Goal: Task Accomplishment & Management: Manage account settings

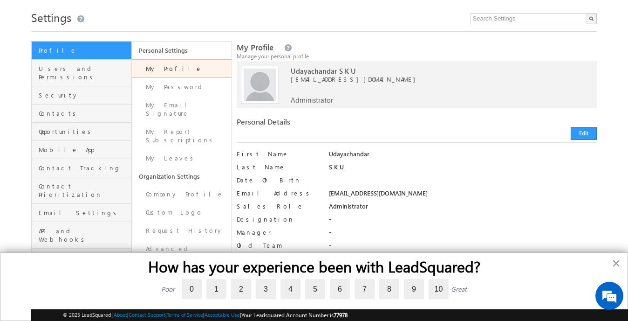
click at [617, 266] on button "×" at bounding box center [616, 262] width 9 height 15
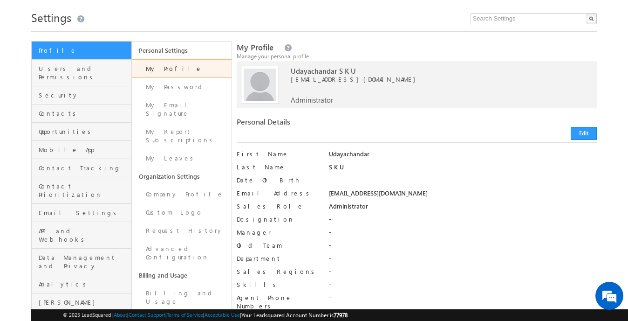
click at [58, 22] on span "Settings" at bounding box center [51, 17] width 40 height 15
click at [54, 52] on span "Profile" at bounding box center [84, 50] width 90 height 8
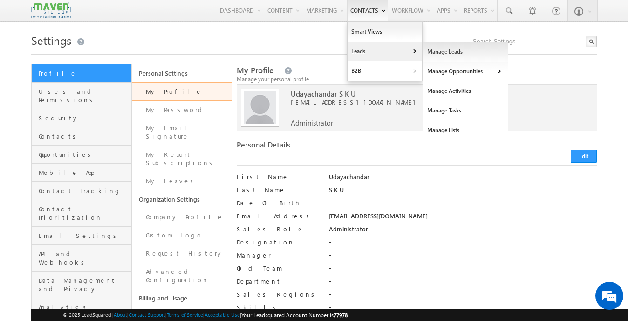
click at [425, 53] on link "Manage Leads" at bounding box center [465, 52] width 85 height 20
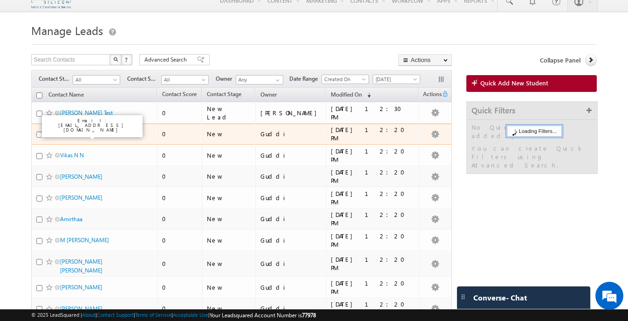
click at [96, 137] on link "ADAVI MAHESH" at bounding box center [81, 133] width 42 height 7
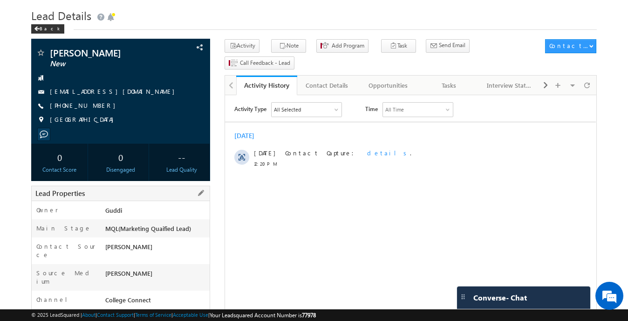
scroll to position [22, 0]
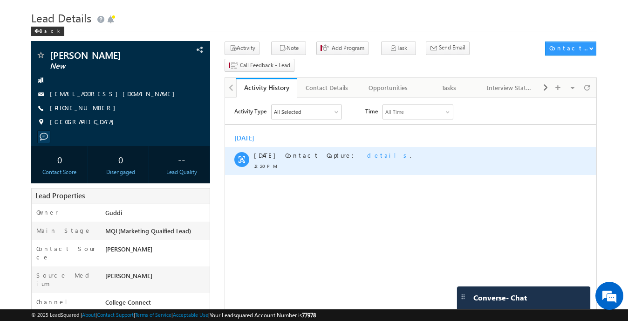
click at [367, 153] on span "details" at bounding box center [388, 155] width 43 height 8
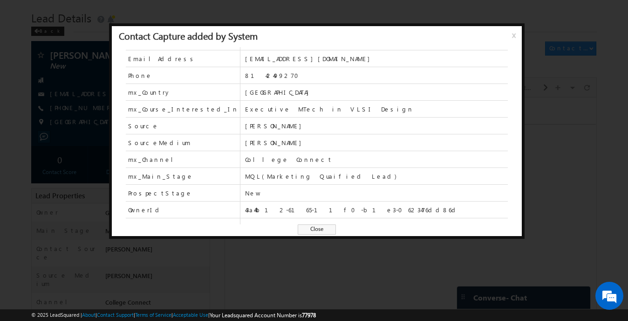
scroll to position [41, 0]
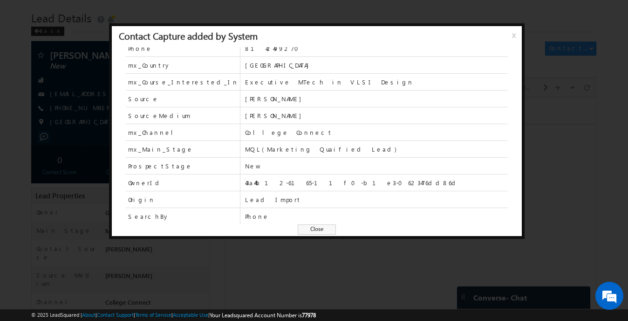
click at [512, 35] on span "x" at bounding box center [515, 38] width 7 height 17
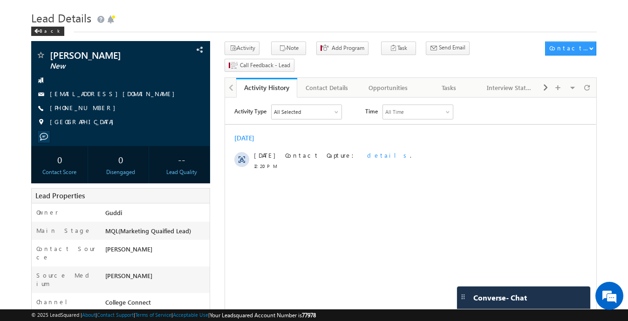
scroll to position [0, 0]
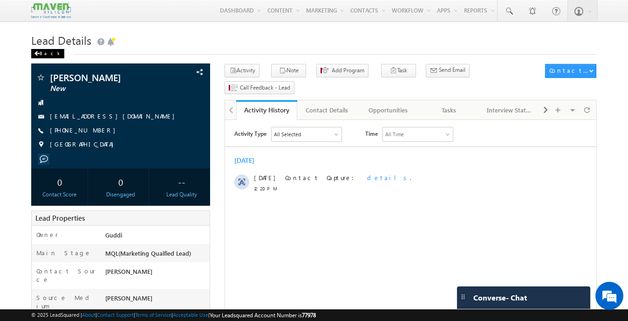
click at [50, 57] on div "Back" at bounding box center [47, 53] width 33 height 9
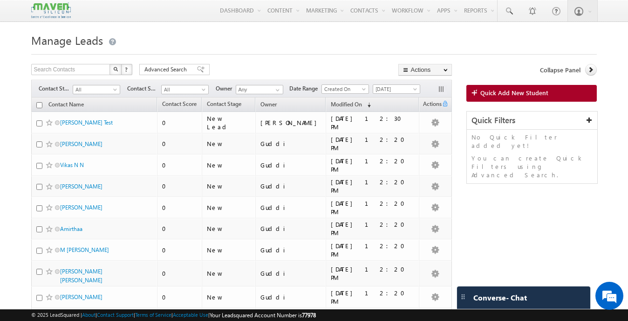
click at [58, 7] on img at bounding box center [50, 10] width 39 height 16
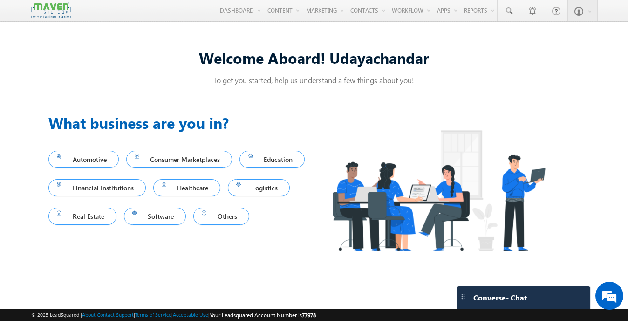
click at [62, 14] on img at bounding box center [50, 10] width 39 height 16
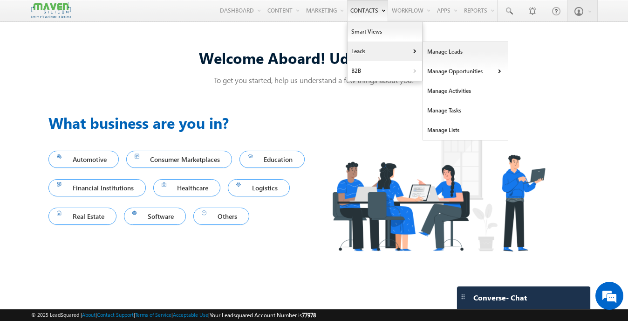
click at [377, 50] on link "Leads" at bounding box center [385, 51] width 75 height 20
click at [429, 51] on link "Manage Leads" at bounding box center [465, 52] width 85 height 20
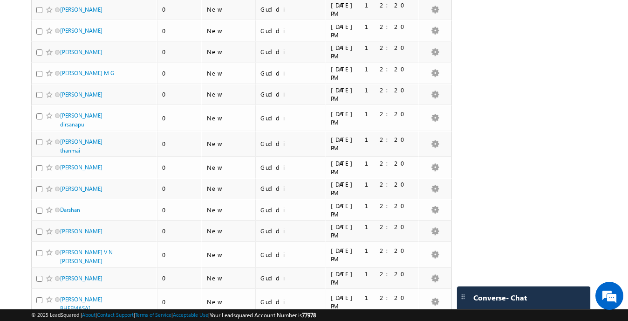
scroll to position [401, 0]
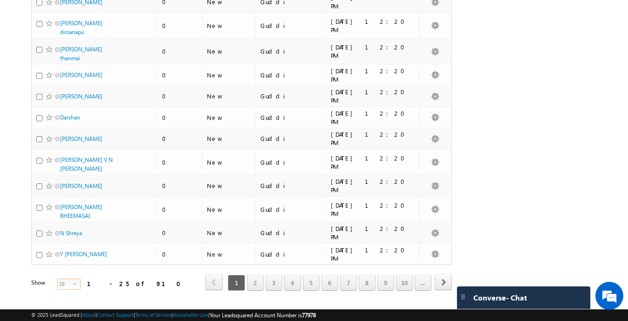
click at [61, 279] on span "25" at bounding box center [65, 284] width 15 height 10
click at [62, 310] on span "© 2025 LeadSquared | About | Contact Support | Terms of Service | Acceptable Us…" at bounding box center [173, 314] width 285 height 9
click at [73, 281] on span "select" at bounding box center [76, 283] width 7 height 4
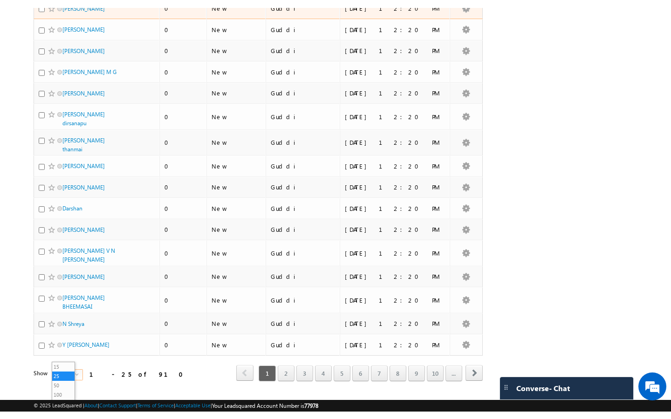
scroll to position [302, 0]
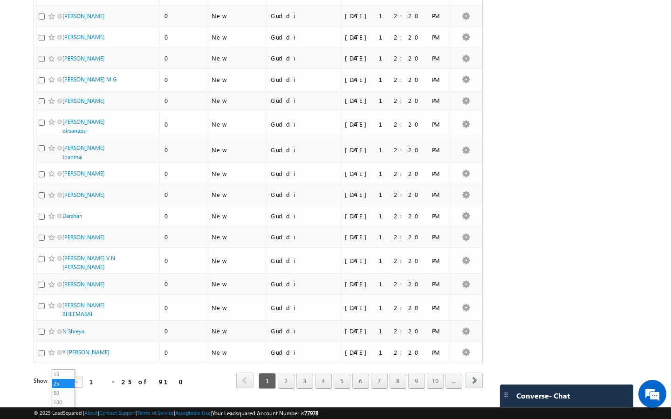
click at [59, 320] on div "© 2025 LeadSquared | About | Contact Support | Terms of Service | Acceptable Us…" at bounding box center [335, 414] width 671 height 12
click at [68, 320] on div "Contact Name Contact Score Contact Stage Owner 0" at bounding box center [258, 99] width 449 height 608
click at [68, 320] on span "25" at bounding box center [67, 382] width 15 height 10
click at [62, 320] on li "50" at bounding box center [66, 393] width 22 height 9
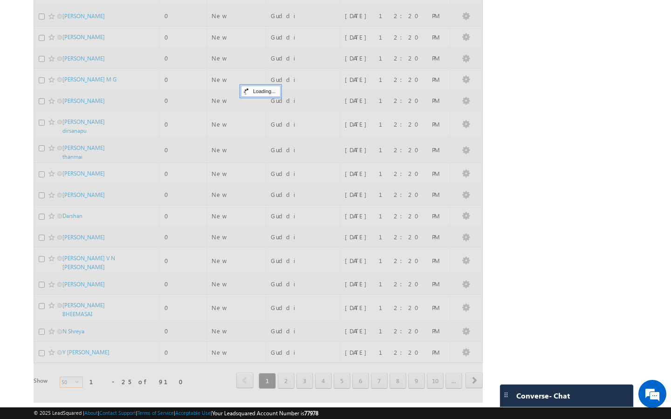
click at [73, 320] on div at bounding box center [258, 99] width 449 height 608
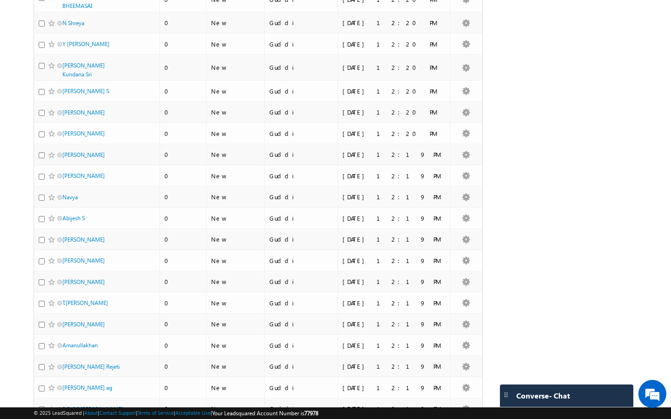
scroll to position [835, 0]
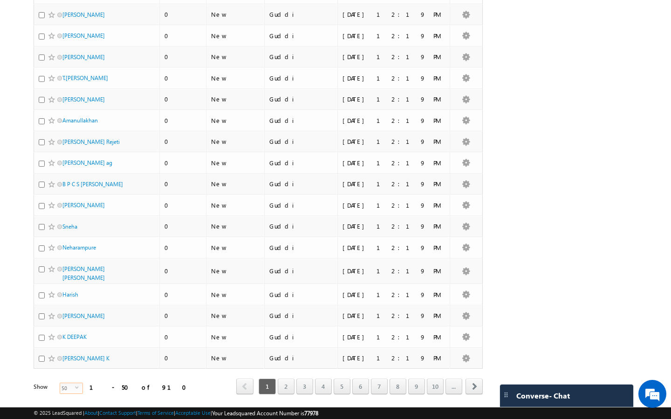
click at [75, 320] on span "select" at bounding box center [78, 391] width 7 height 16
click at [60, 320] on li "100" at bounding box center [66, 402] width 22 height 9
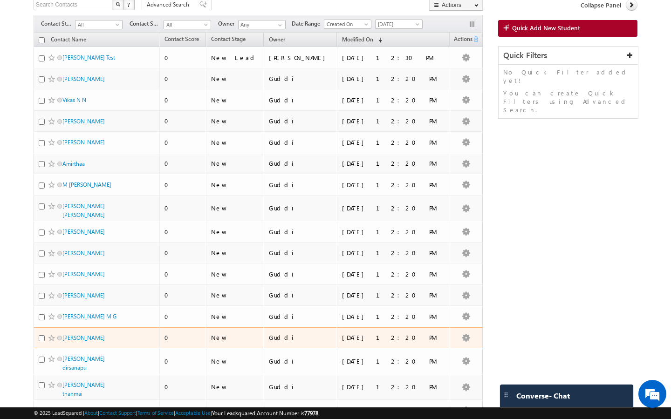
scroll to position [0, 0]
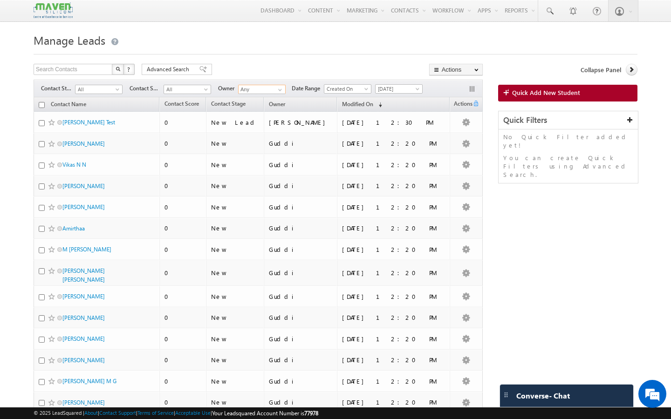
click at [264, 93] on input "Any" at bounding box center [262, 89] width 48 height 9
click at [281, 92] on span at bounding box center [279, 89] width 7 height 7
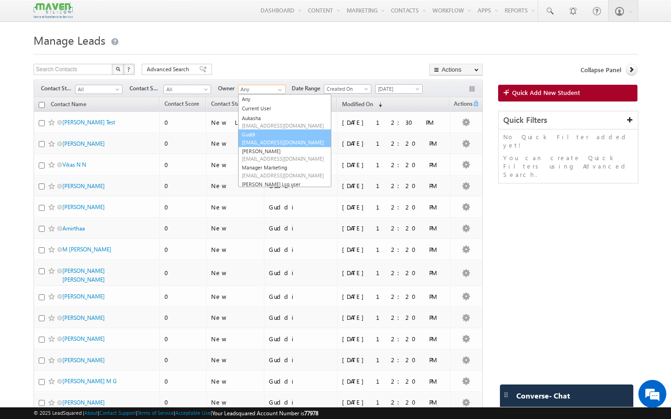
click at [268, 138] on link "Guddi lsq8@maven-silicon.com" at bounding box center [284, 139] width 93 height 18
type input "Guddi"
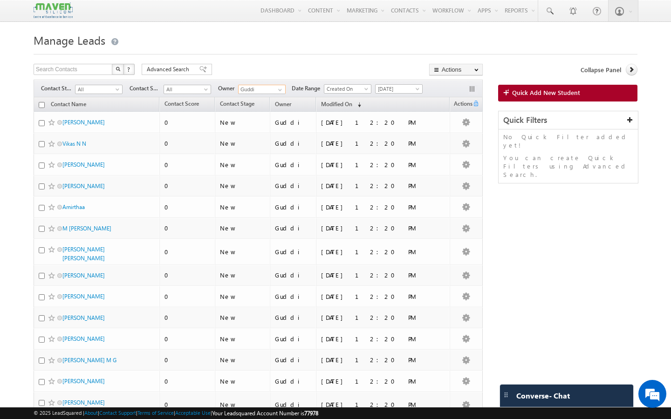
click at [38, 107] on th "Contact Name" at bounding box center [97, 104] width 126 height 14
click at [40, 107] on input "checkbox" at bounding box center [42, 105] width 6 height 6
checkbox input "true"
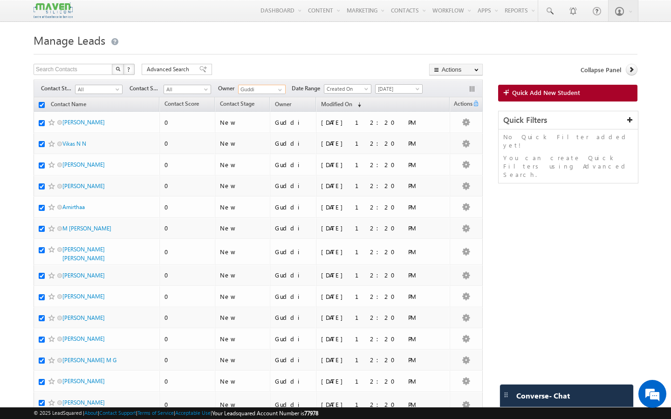
checkbox input "true"
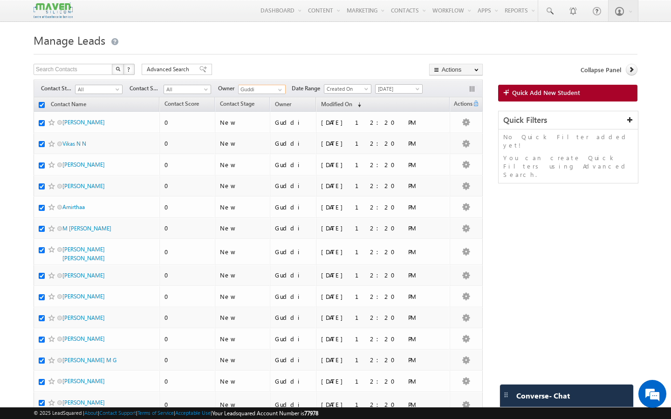
checkbox input "true"
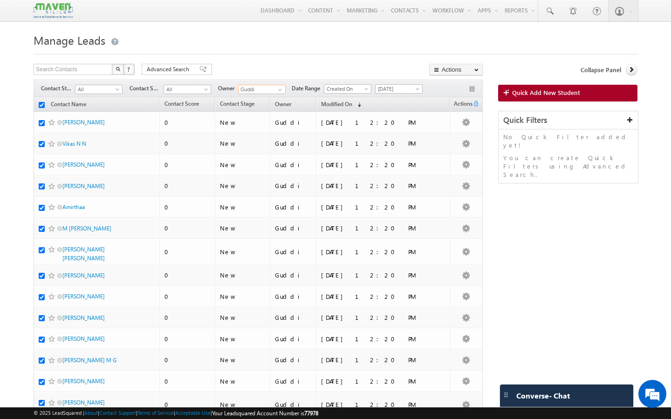
checkbox input "true"
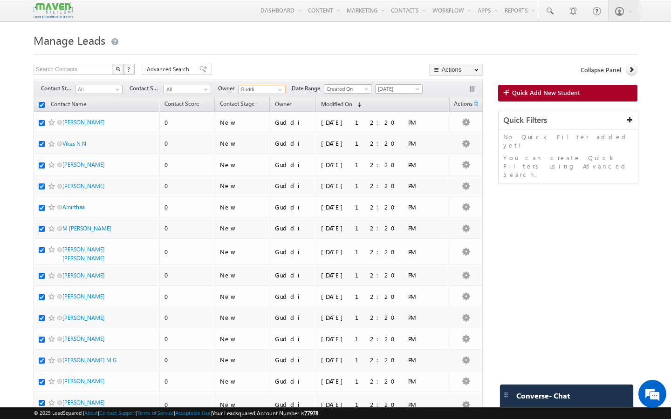
checkbox input "true"
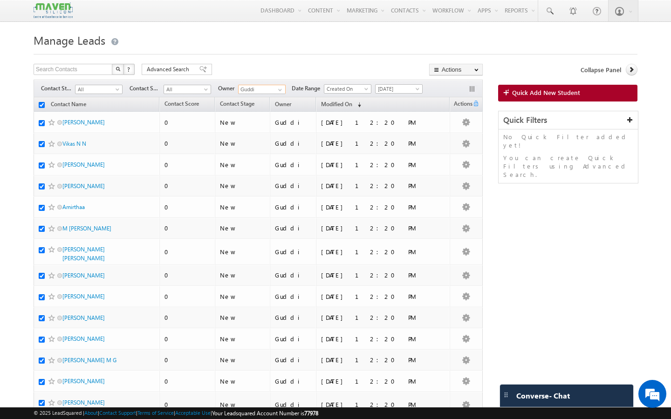
checkbox input "true"
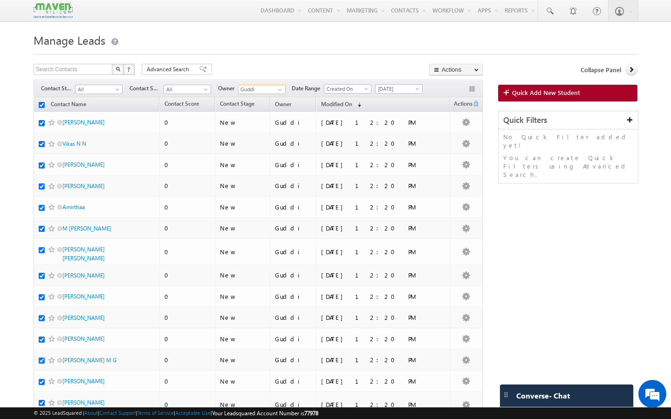
checkbox input "true"
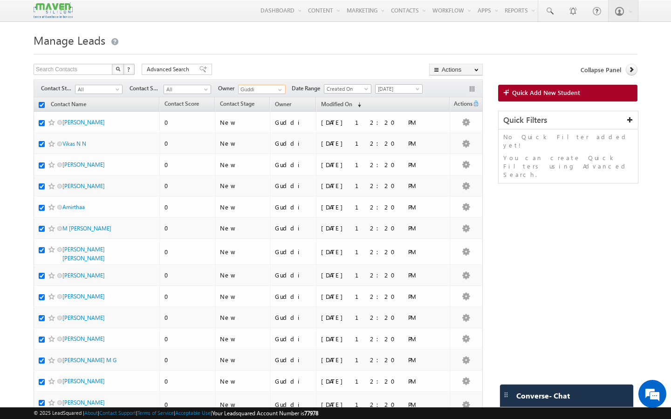
checkbox input "true"
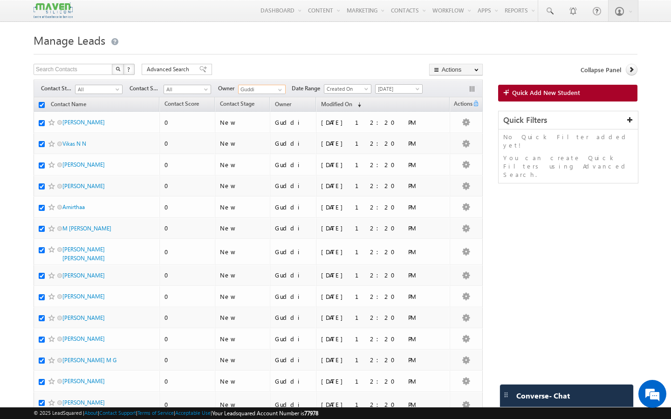
checkbox input "true"
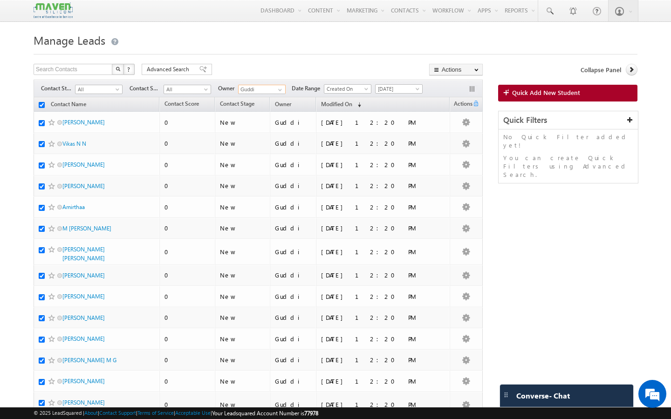
checkbox input "true"
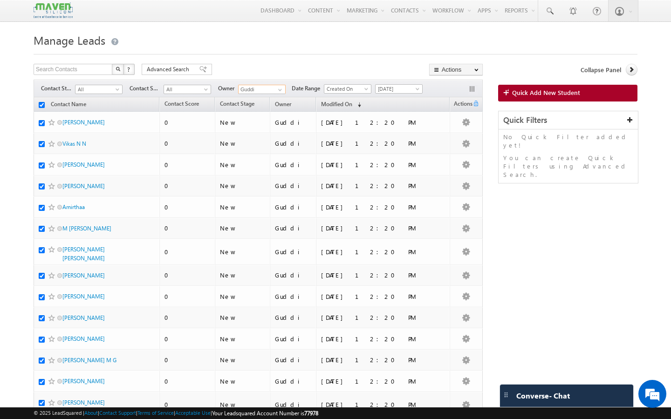
checkbox input "true"
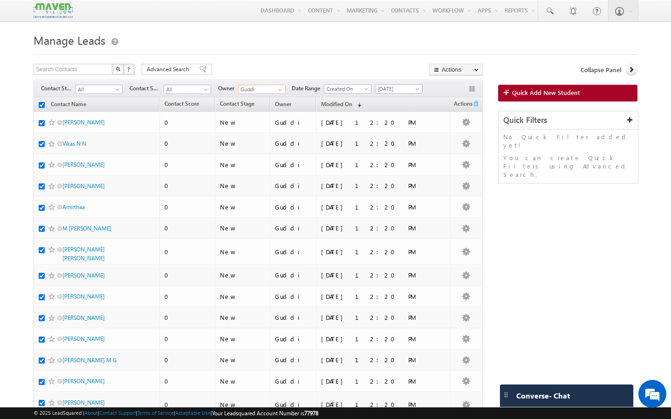
checkbox input "true"
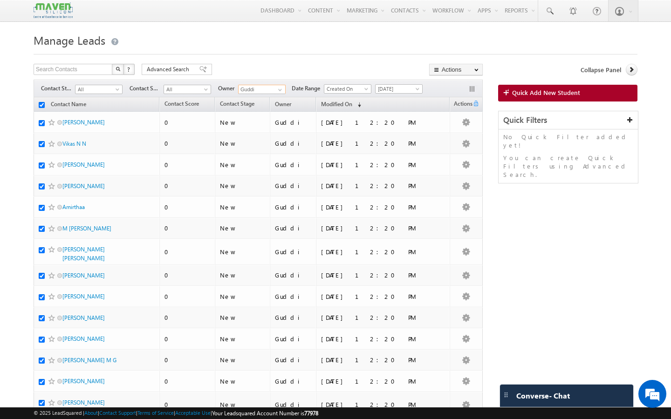
checkbox input "true"
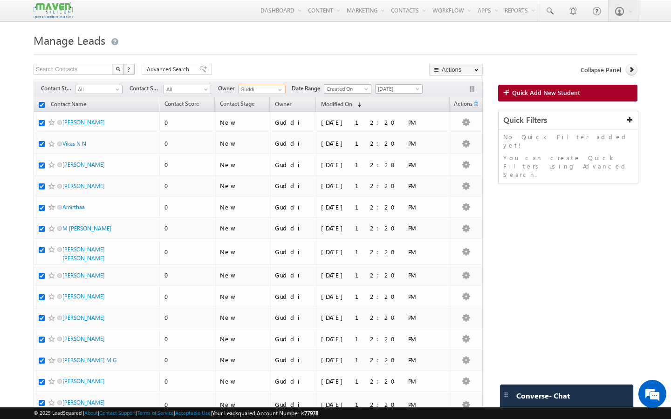
checkbox input "true"
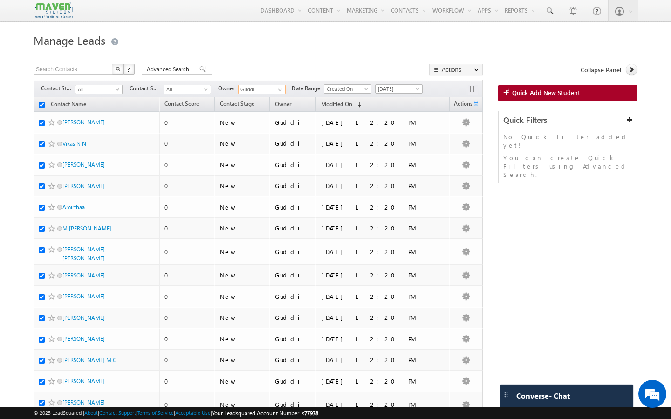
checkbox input "true"
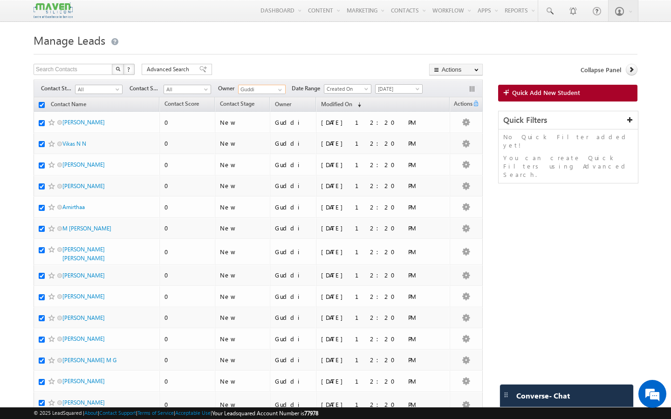
checkbox input "true"
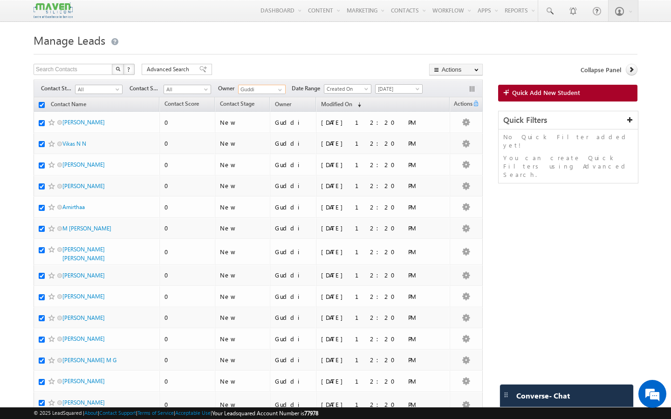
checkbox input "true"
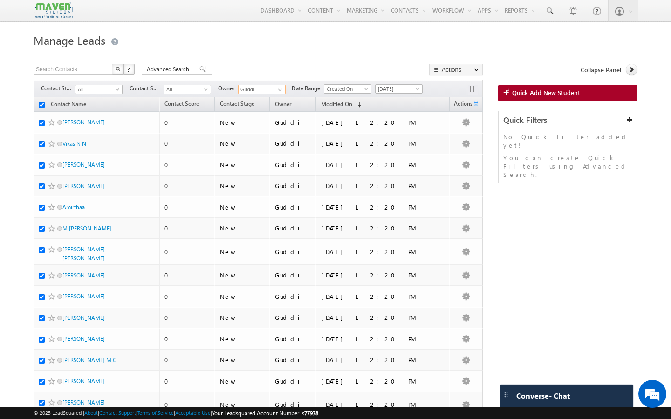
checkbox input "true"
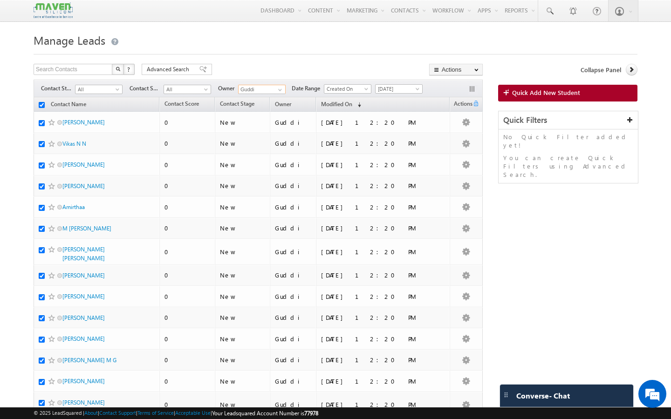
checkbox input "true"
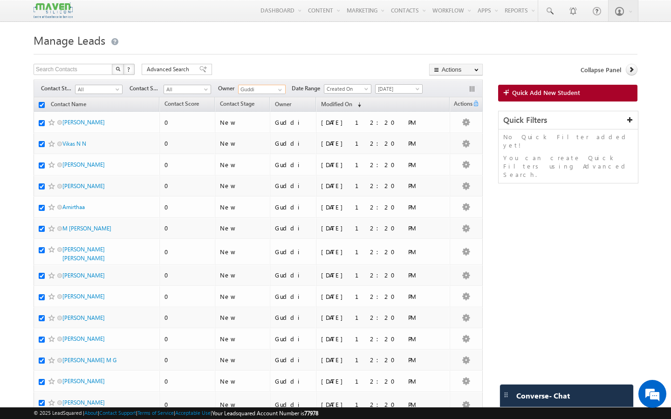
checkbox input "true"
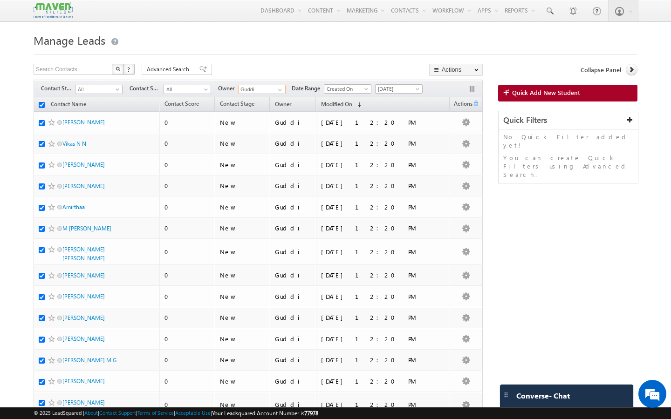
checkbox input "true"
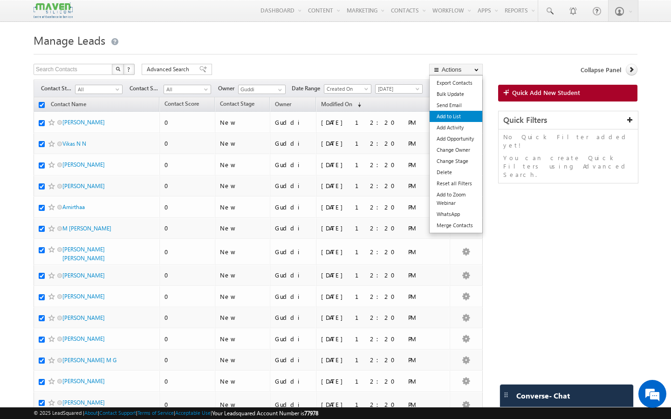
click at [457, 118] on link "Add to List" at bounding box center [456, 116] width 53 height 11
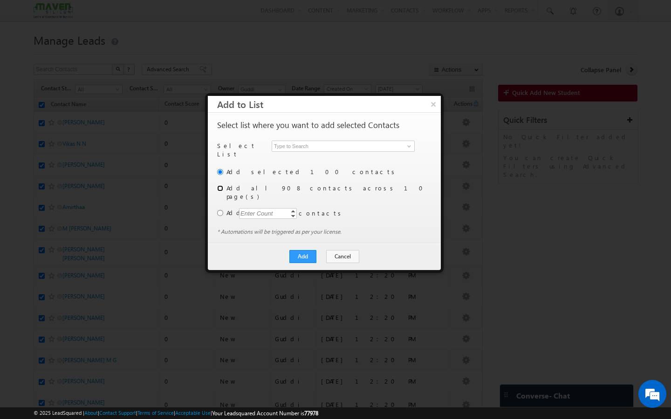
click at [219, 185] on input "radio" at bounding box center [220, 188] width 6 height 6
radio input "true"
click at [343, 145] on input at bounding box center [343, 146] width 143 height 11
click at [406, 146] on span at bounding box center [408, 146] width 7 height 7
click at [328, 156] on link "< Create New List >" at bounding box center [342, 157] width 140 height 11
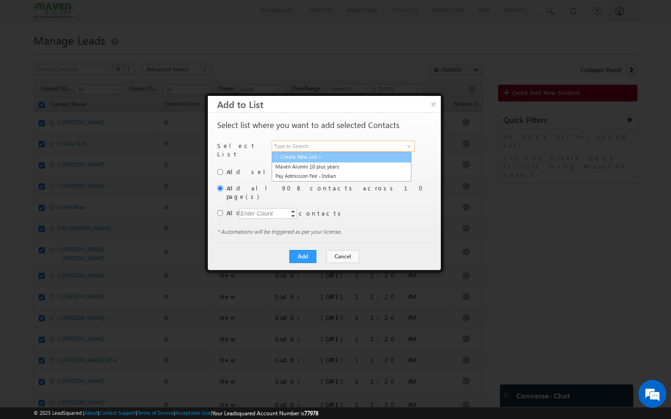
type input "< Create New List >"
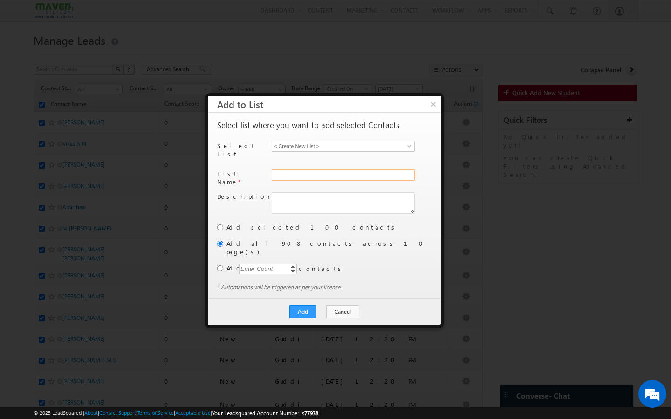
click at [304, 170] on input "text" at bounding box center [343, 175] width 143 height 11
type input "Old Leads"
click at [310, 194] on textarea at bounding box center [343, 202] width 143 height 21
type textarea "Given to Guddi's Team"
click at [305, 306] on button "Add" at bounding box center [302, 312] width 27 height 13
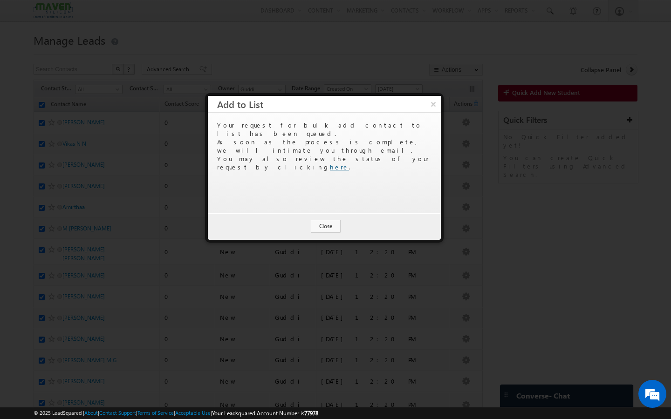
click at [349, 163] on link "here" at bounding box center [339, 167] width 19 height 8
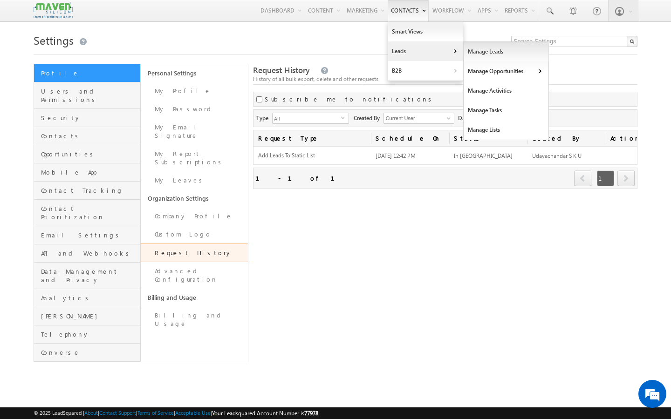
click at [477, 52] on link "Manage Leads" at bounding box center [506, 52] width 85 height 20
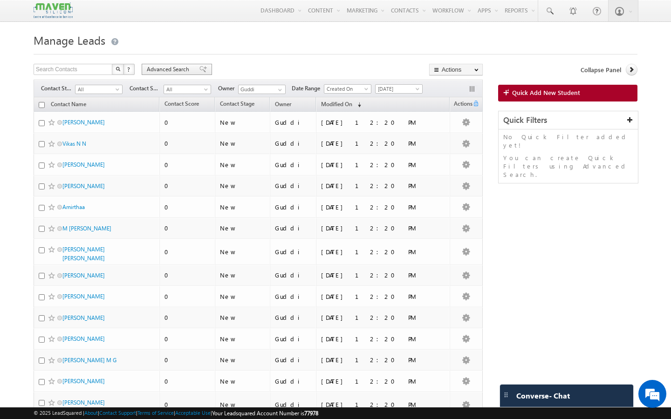
click at [191, 73] on span "Advanced Search" at bounding box center [169, 69] width 45 height 8
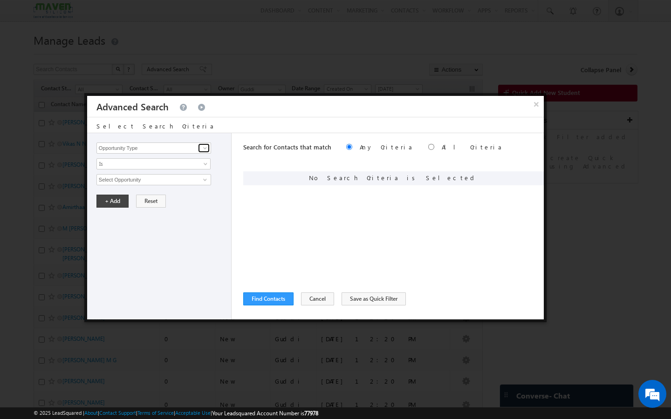
click at [207, 149] on span at bounding box center [204, 147] width 7 height 7
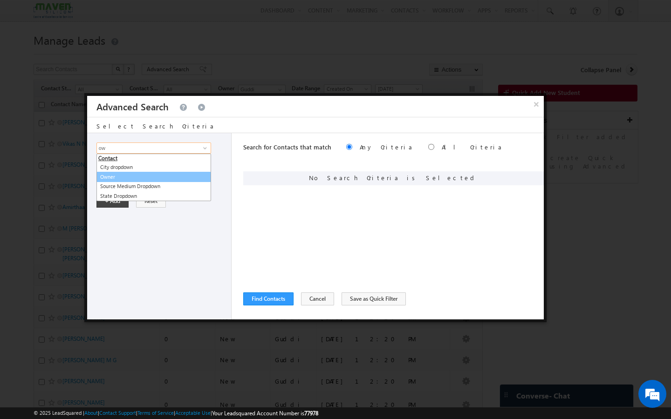
click at [114, 177] on link "Owner" at bounding box center [153, 177] width 115 height 11
type input "Owner"
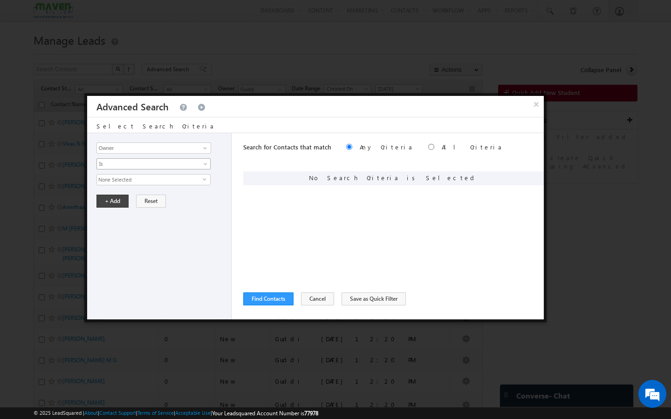
click at [128, 166] on span "Is" at bounding box center [147, 164] width 101 height 8
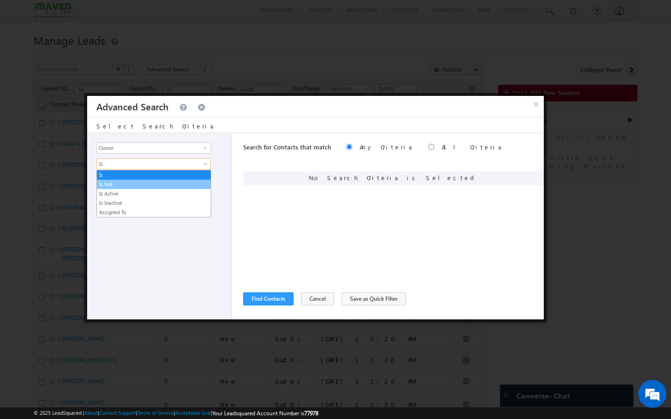
click at [125, 185] on link "Is Not" at bounding box center [154, 184] width 114 height 8
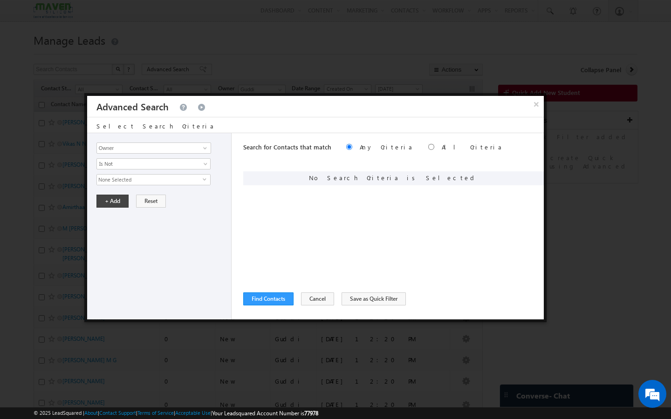
click at [130, 182] on span "None Selected" at bounding box center [150, 180] width 106 height 10
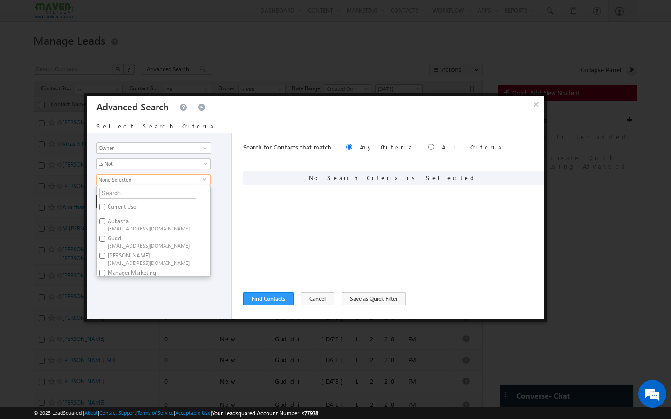
click at [103, 242] on label "Guddi lsq8@maven-silicon.com" at bounding box center [149, 241] width 104 height 17
click at [103, 242] on input "Guddi lsq8@maven-silicon.com" at bounding box center [102, 239] width 6 height 6
checkbox input "true"
click at [94, 230] on div "Opportunity Type Contact Activity Task Sales Group Prospect Id Academic Remarks…" at bounding box center [159, 226] width 144 height 186
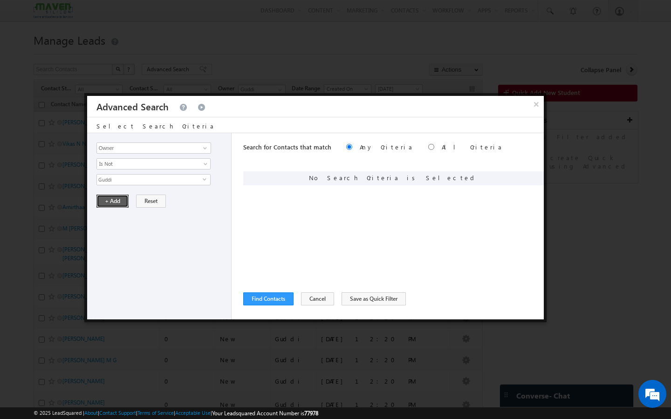
click at [119, 203] on button "+ Add" at bounding box center [112, 201] width 32 height 13
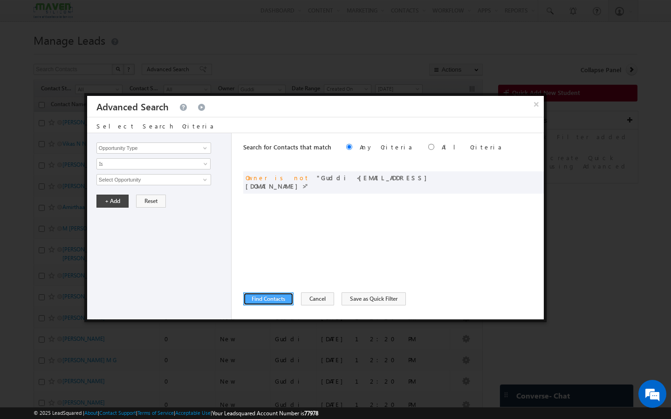
click at [276, 299] on button "Find Contacts" at bounding box center [268, 299] width 50 height 13
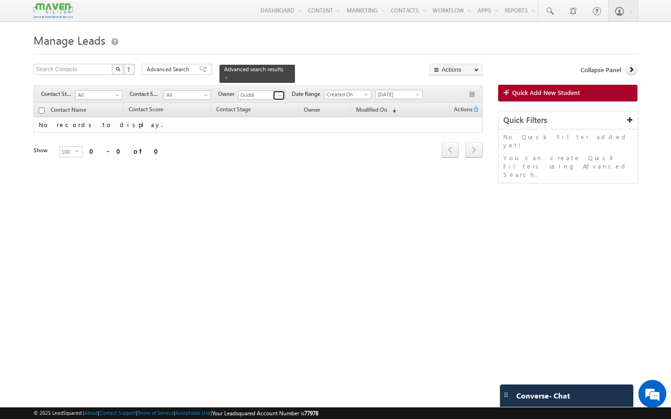
click at [278, 93] on span at bounding box center [279, 95] width 7 height 7
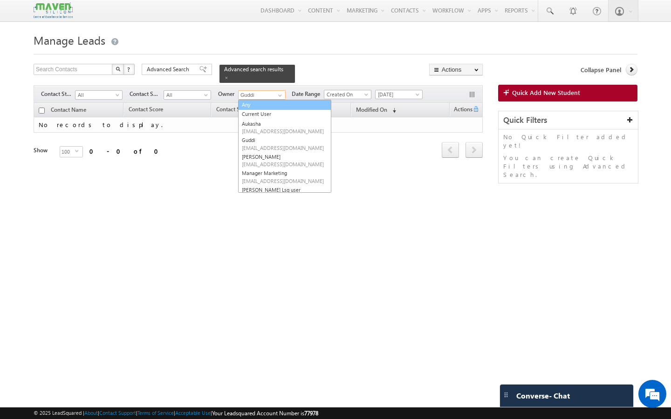
click at [260, 101] on link "Any" at bounding box center [284, 105] width 93 height 11
type input "Any"
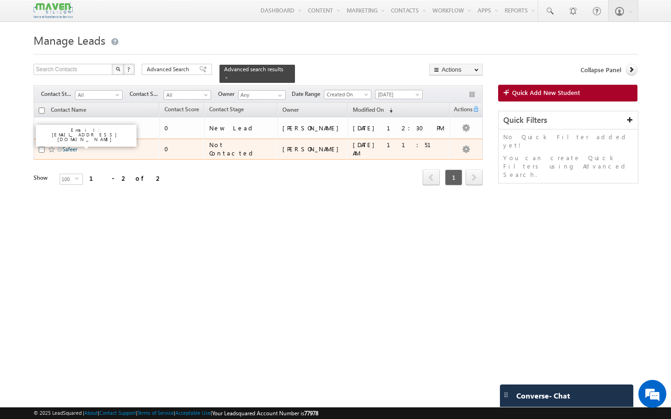
click at [71, 146] on link "Safeer" at bounding box center [69, 149] width 15 height 7
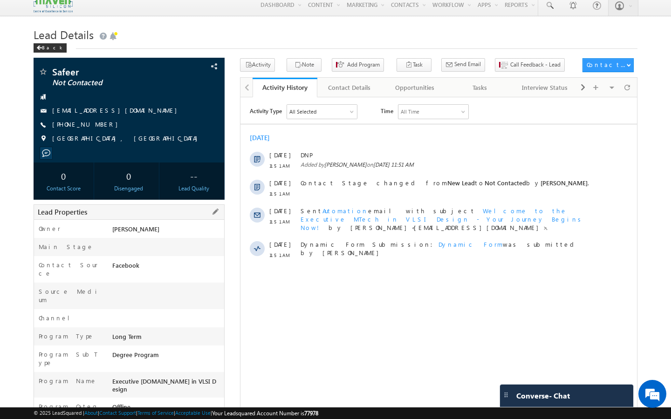
scroll to position [7, 0]
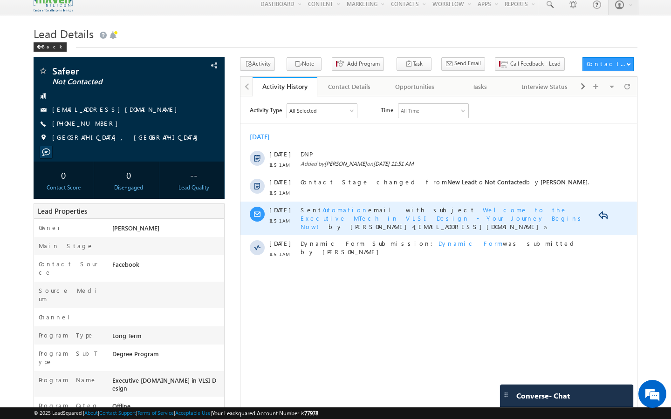
click at [437, 209] on span "Welcome to the Executive MTech in VLSI Design - Your Journey Begins Now!" at bounding box center [443, 217] width 284 height 25
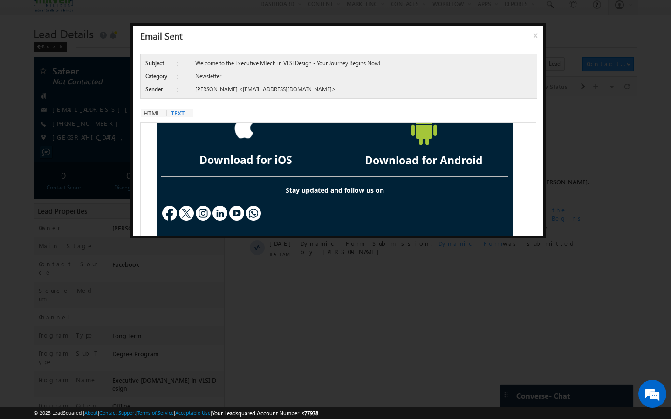
scroll to position [563, 0]
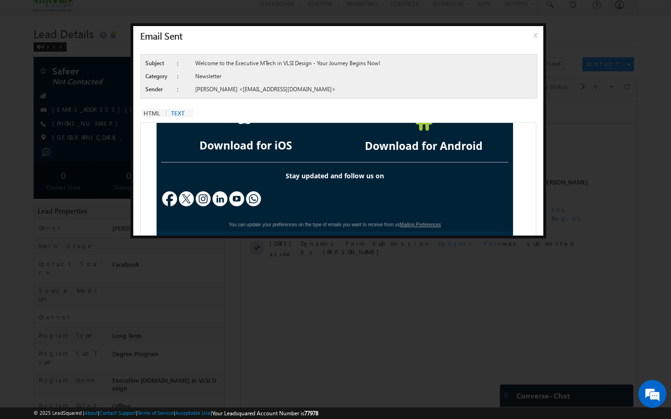
click at [532, 34] on div "Email Sent x" at bounding box center [338, 36] width 410 height 21
click at [534, 36] on span "x" at bounding box center [537, 38] width 7 height 17
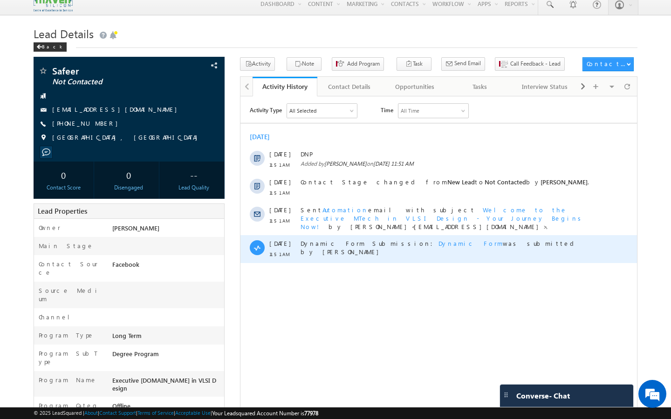
click at [438, 239] on span "Dynamic Form" at bounding box center [470, 243] width 64 height 8
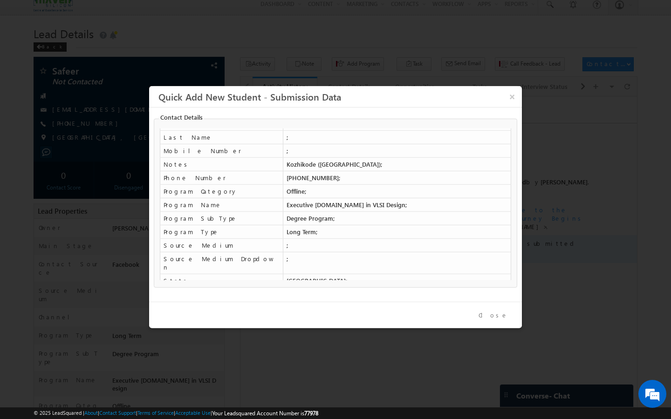
scroll to position [154, 0]
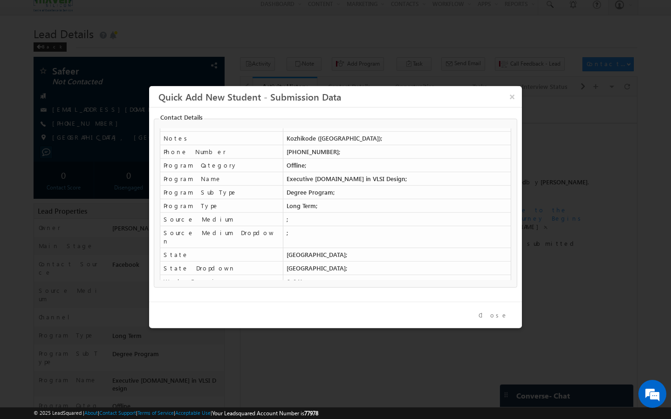
click at [500, 320] on button "Close" at bounding box center [493, 316] width 43 height 14
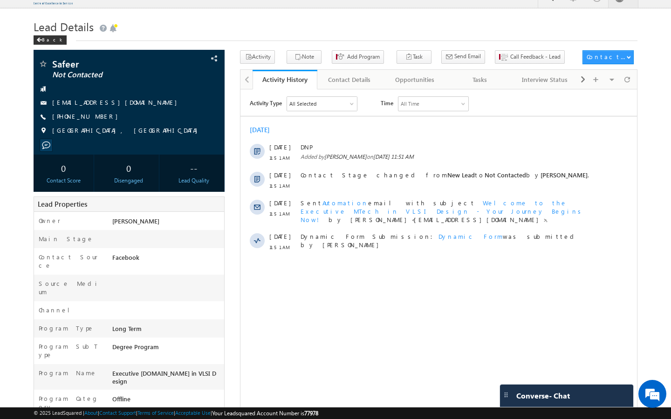
scroll to position [0, 0]
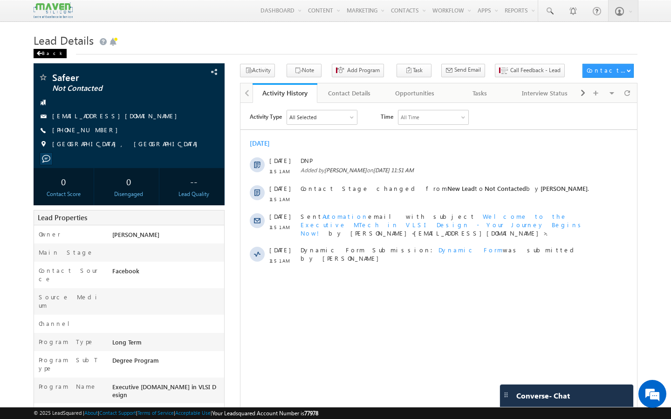
click at [46, 52] on div "Back" at bounding box center [50, 53] width 33 height 9
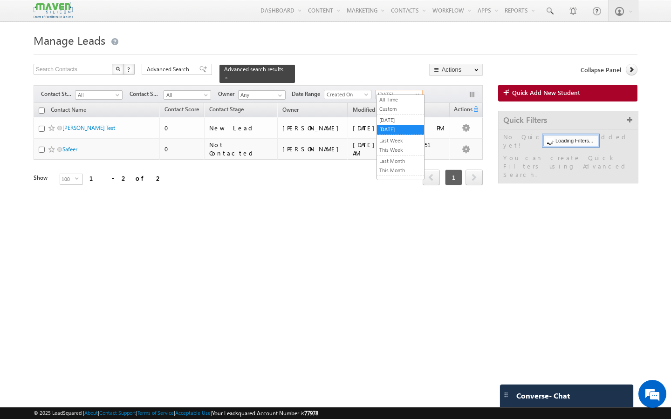
click at [397, 90] on span "[DATE]" at bounding box center [398, 94] width 44 height 8
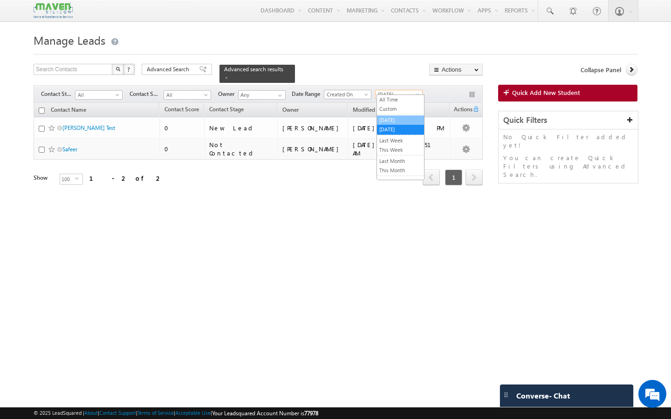
click at [396, 118] on link "[DATE]" at bounding box center [400, 120] width 47 height 8
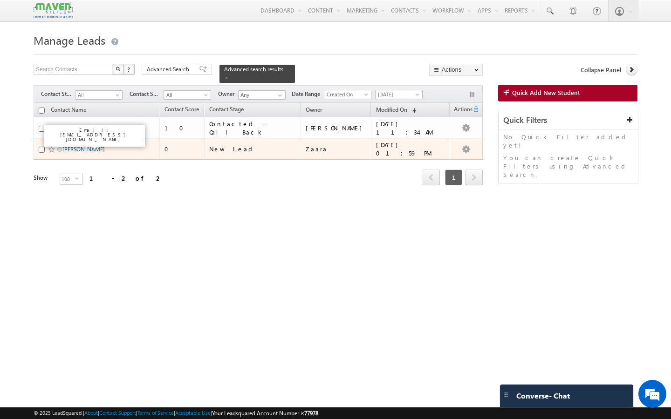
click at [81, 146] on link "[PERSON_NAME]" at bounding box center [83, 149] width 42 height 7
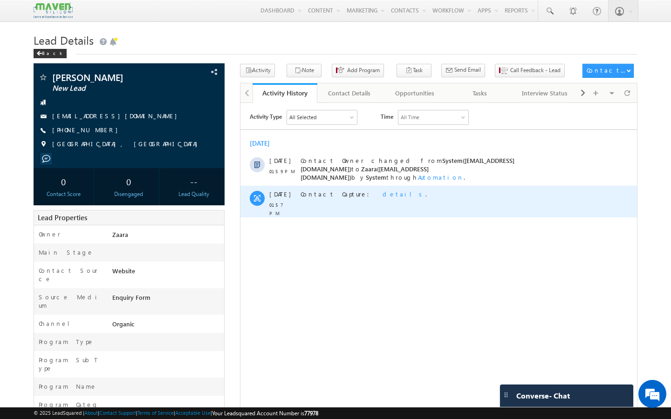
click at [383, 190] on span "details" at bounding box center [404, 194] width 43 height 8
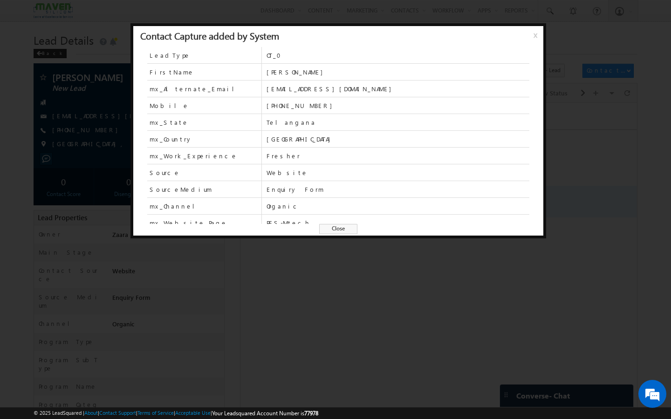
scroll to position [24, 0]
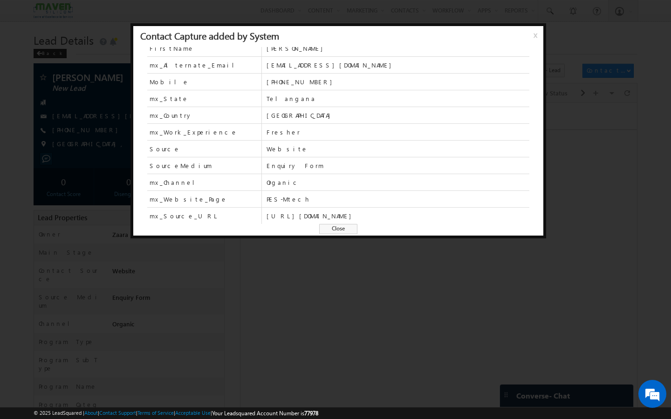
click at [343, 228] on span "Close" at bounding box center [338, 229] width 38 height 10
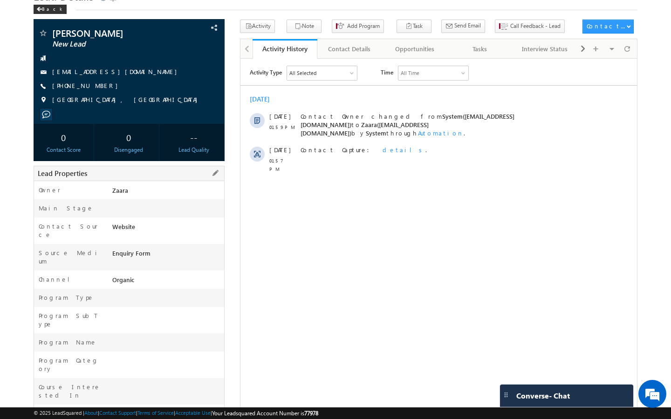
scroll to position [0, 0]
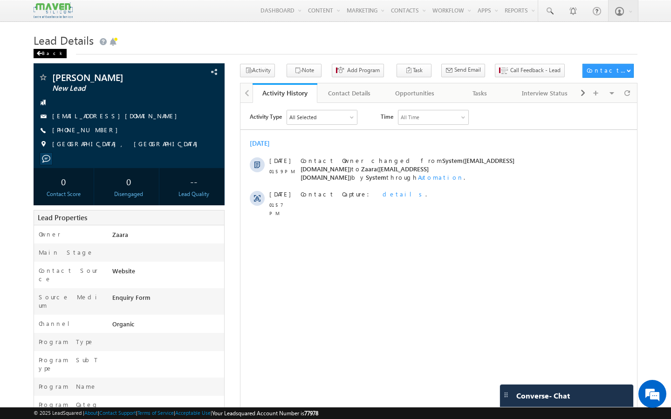
click at [52, 54] on div "Back" at bounding box center [50, 53] width 33 height 9
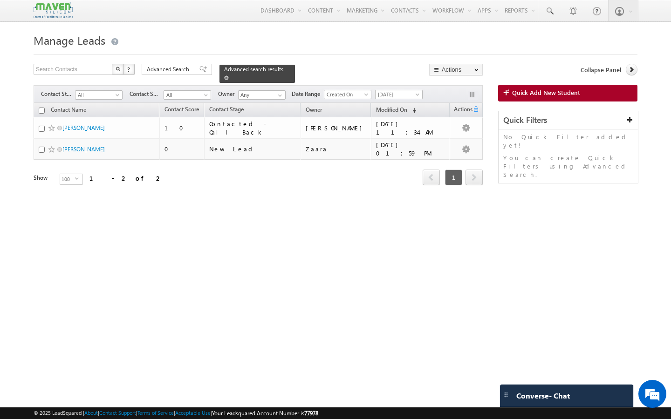
click at [229, 75] on span at bounding box center [226, 77] width 5 height 5
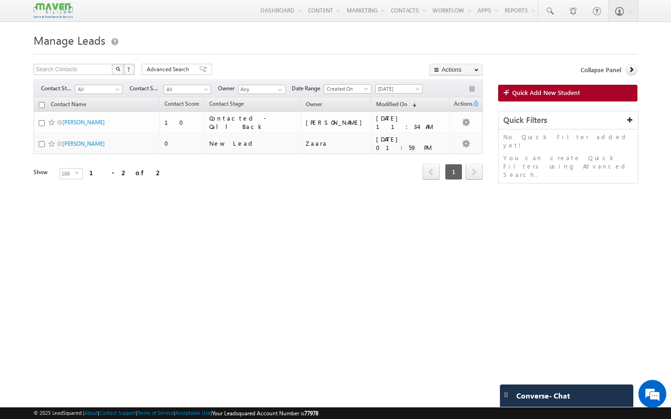
click at [602, 44] on h1 "Manage Leads" at bounding box center [336, 39] width 604 height 18
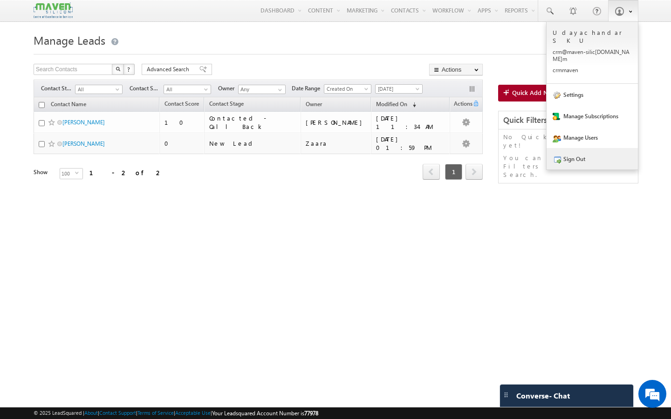
click at [578, 148] on link "Sign Out" at bounding box center [592, 158] width 91 height 21
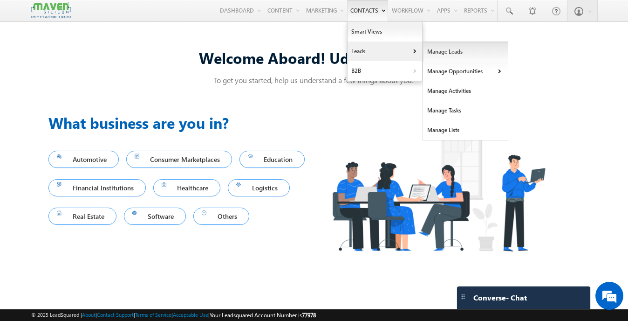
click at [440, 52] on link "Manage Leads" at bounding box center [465, 52] width 85 height 20
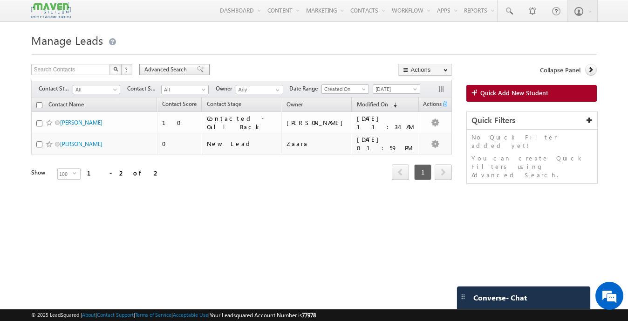
click at [199, 71] on div "Advanced Search" at bounding box center [174, 69] width 70 height 11
click at [198, 91] on span "All" at bounding box center [184, 89] width 44 height 8
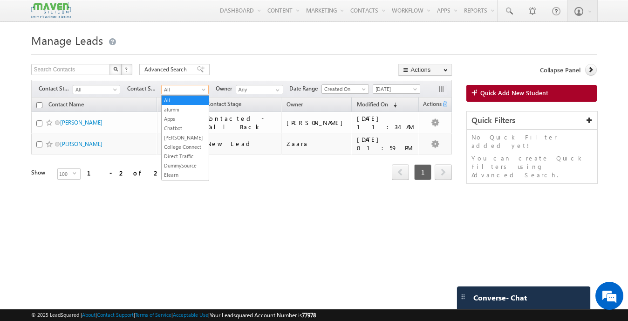
click at [281, 61] on form "Manage Leads Search Contacts X ? 2 results found Advanced Search Advanced Searc…" at bounding box center [313, 118] width 565 height 176
click at [396, 89] on span "[DATE]" at bounding box center [395, 89] width 44 height 8
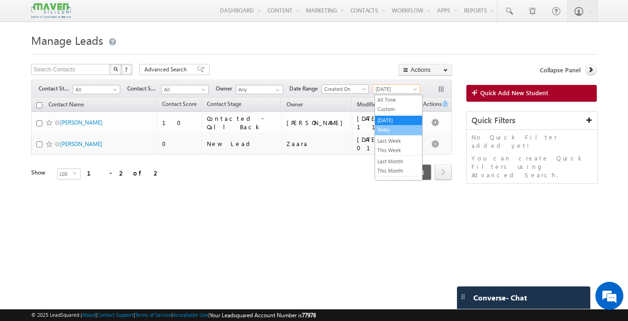
click at [394, 131] on link "Today" at bounding box center [398, 129] width 47 height 8
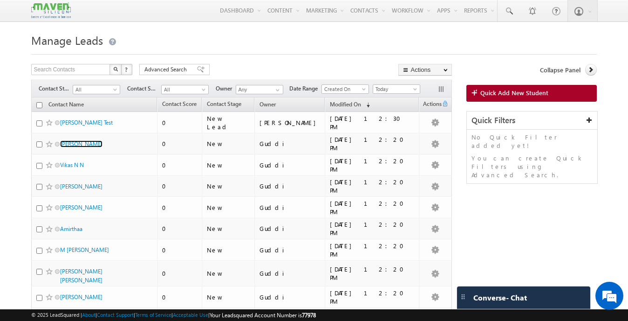
click at [82, 144] on link "[PERSON_NAME]" at bounding box center [81, 143] width 42 height 7
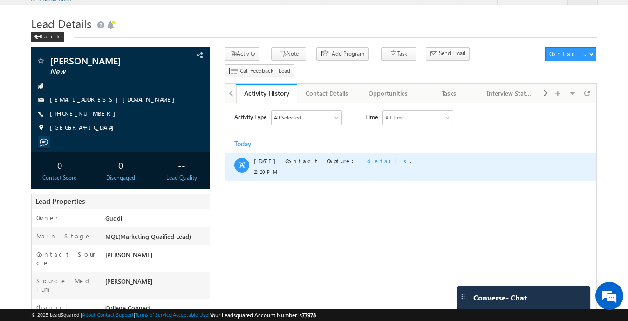
click at [367, 163] on span "details" at bounding box center [388, 161] width 43 height 8
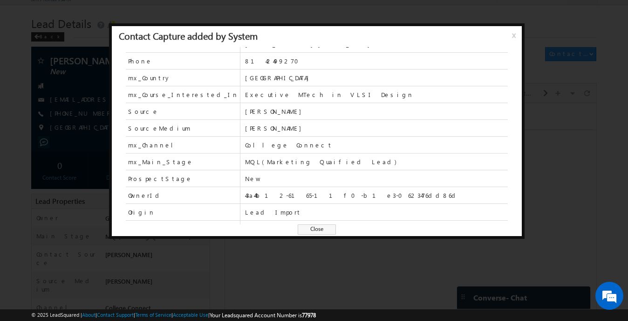
scroll to position [41, 0]
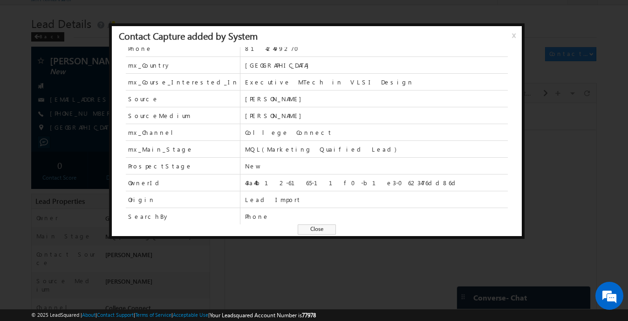
click at [512, 36] on span "x" at bounding box center [515, 38] width 7 height 17
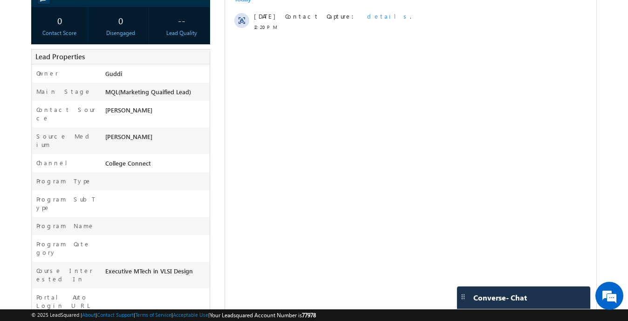
scroll to position [0, 0]
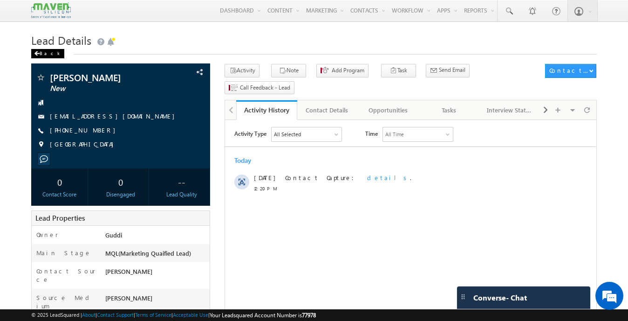
click at [51, 52] on div "Back" at bounding box center [47, 53] width 33 height 9
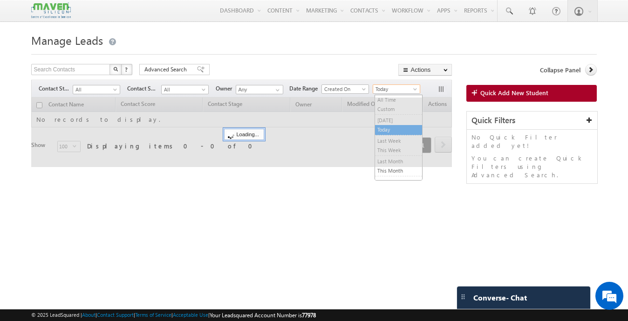
click at [400, 92] on span "Today" at bounding box center [395, 89] width 44 height 8
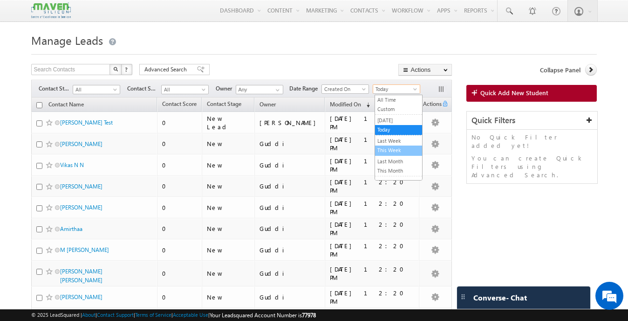
click at [396, 150] on link "This Week" at bounding box center [398, 150] width 47 height 8
click at [404, 90] on span "This Week" at bounding box center [395, 89] width 44 height 8
click at [401, 98] on link "All Time" at bounding box center [398, 100] width 47 height 8
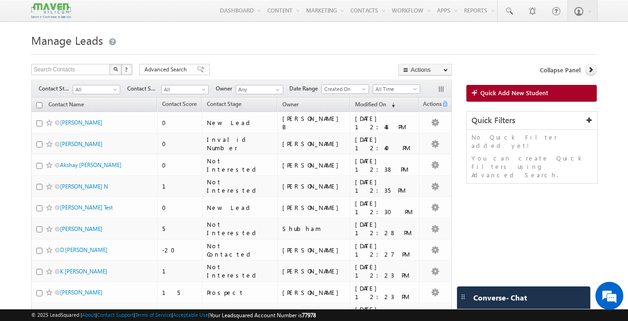
click at [64, 11] on img at bounding box center [50, 10] width 39 height 16
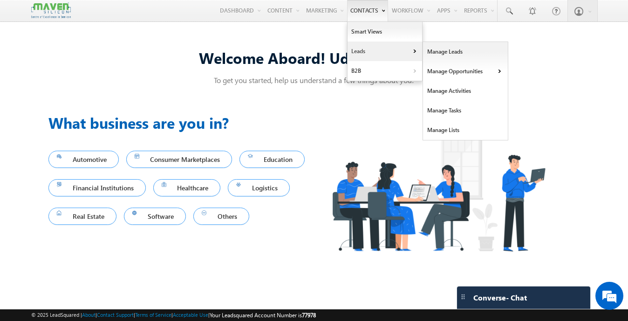
click at [365, 47] on link "Leads" at bounding box center [385, 51] width 75 height 20
click at [456, 52] on link "Manage Leads" at bounding box center [465, 52] width 85 height 20
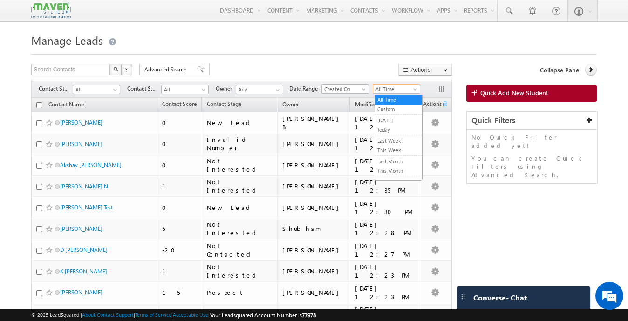
click at [388, 87] on span "All Time" at bounding box center [395, 89] width 44 height 8
click at [406, 119] on link "[DATE]" at bounding box center [398, 120] width 47 height 8
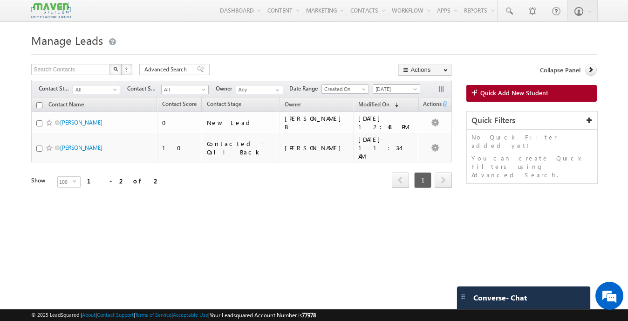
click at [400, 90] on span "[DATE]" at bounding box center [395, 89] width 44 height 8
click at [390, 130] on link "Today" at bounding box center [398, 129] width 47 height 8
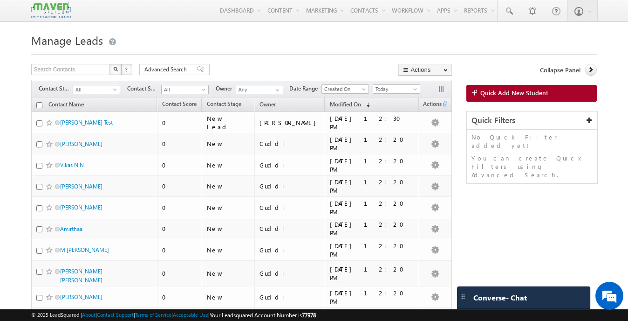
click at [257, 87] on input "Any" at bounding box center [260, 89] width 48 height 9
click at [280, 92] on span at bounding box center [277, 89] width 7 height 7
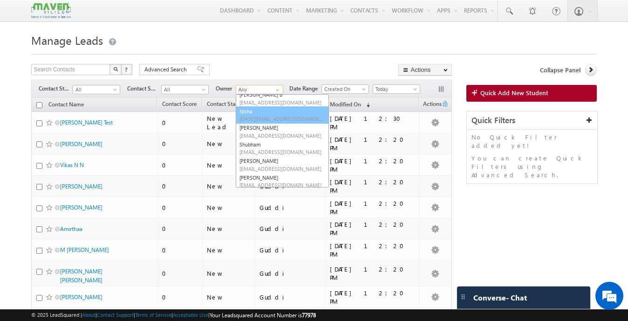
scroll to position [110, 0]
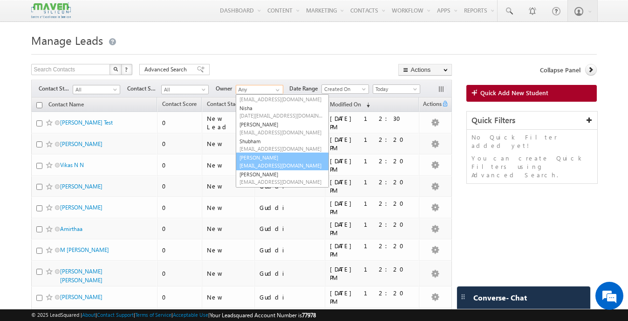
click at [267, 160] on link "Sovan lsq3@maven-silicon.com" at bounding box center [282, 161] width 93 height 18
type input "[PERSON_NAME]"
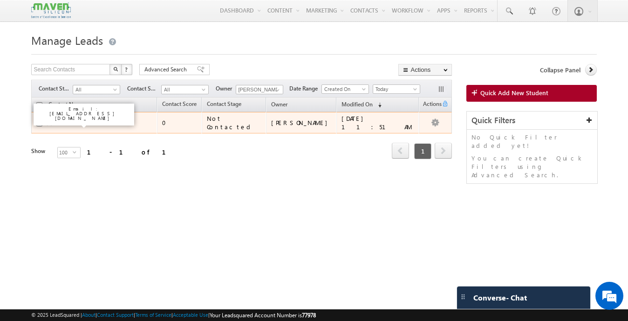
click at [74, 123] on link "Safeer" at bounding box center [67, 122] width 15 height 7
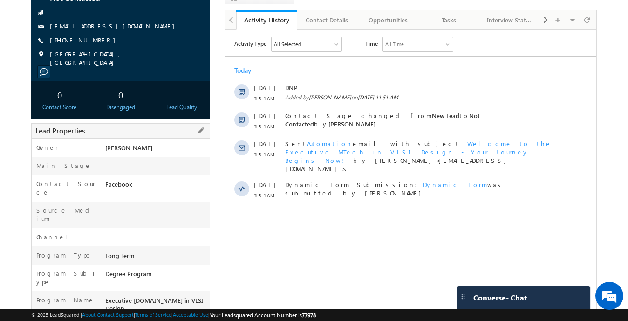
drag, startPoint x: 135, startPoint y: 185, endPoint x: 99, endPoint y: 184, distance: 35.4
click at [100, 184] on div "Contact Source Facebook" at bounding box center [121, 188] width 178 height 27
click at [93, 164] on div "Main Stage" at bounding box center [67, 168] width 71 height 14
click at [99, 206] on div "Source Medium" at bounding box center [67, 217] width 71 height 22
click at [97, 233] on div "Channel" at bounding box center [67, 240] width 71 height 14
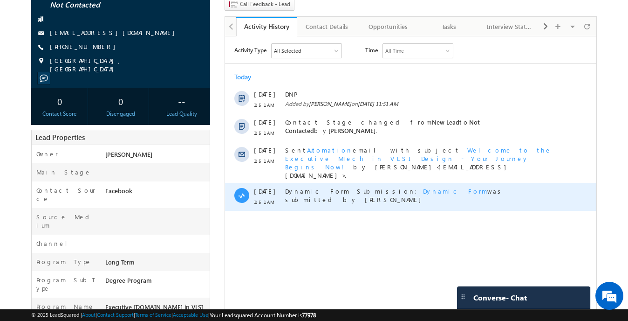
click at [423, 187] on span "Dynamic Form" at bounding box center [455, 191] width 64 height 8
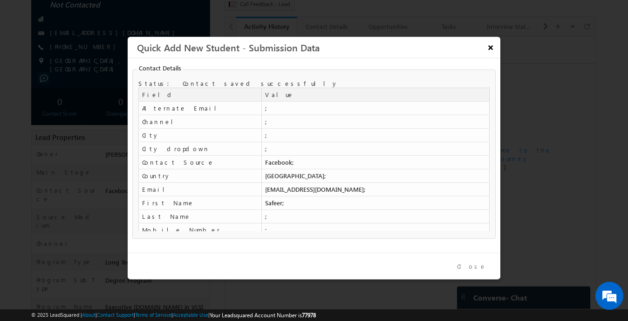
click at [494, 48] on button "×" at bounding box center [490, 47] width 15 height 16
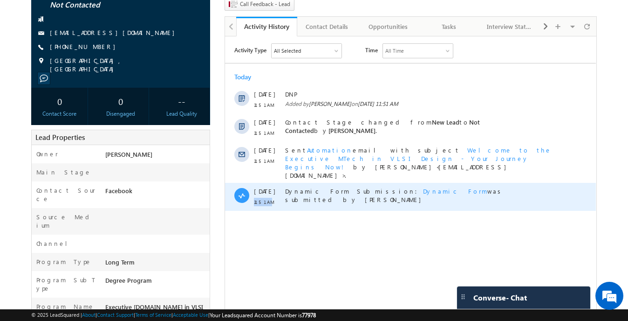
drag, startPoint x: 277, startPoint y: 190, endPoint x: 253, endPoint y: 190, distance: 24.2
click at [253, 190] on div "[DATE] 11:51 AM Dynamic Form Submission: Dynamic Form was submitted by [PERSON_…" at bounding box center [410, 197] width 371 height 28
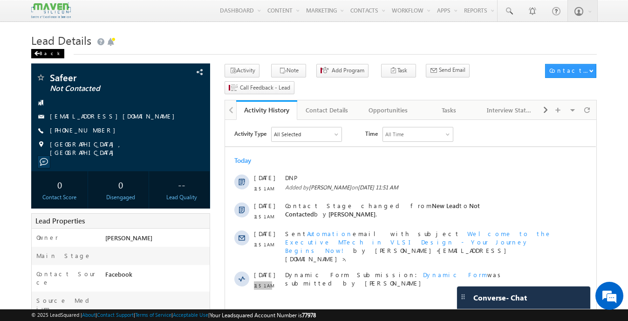
click at [44, 54] on div "Back" at bounding box center [47, 53] width 33 height 9
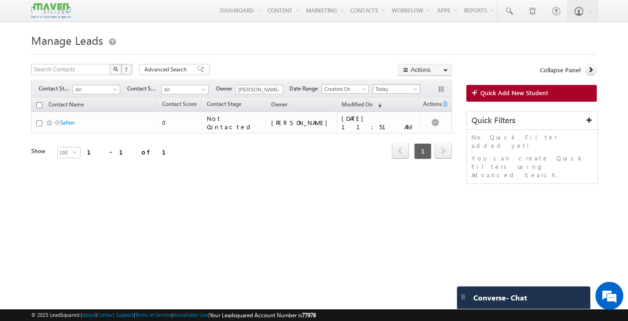
click at [399, 90] on span "Today" at bounding box center [395, 89] width 44 height 8
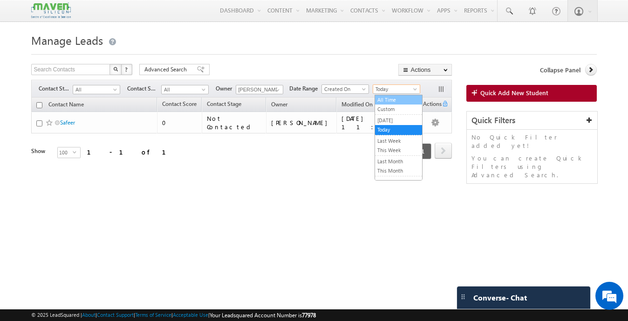
click at [401, 103] on link "All Time" at bounding box center [398, 100] width 47 height 8
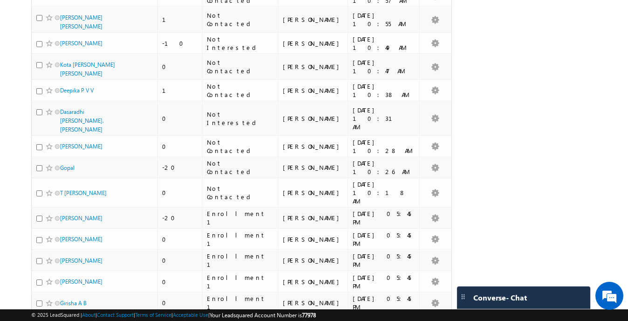
scroll to position [1988, 0]
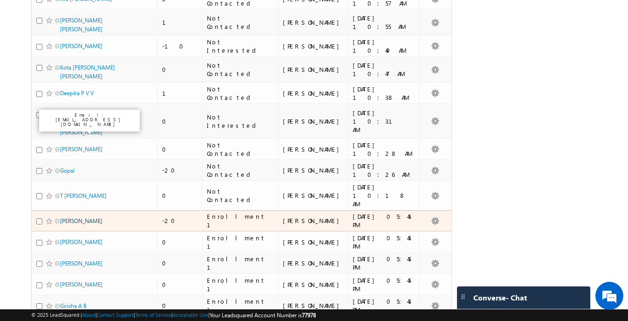
click at [83, 217] on link "[PERSON_NAME]" at bounding box center [81, 220] width 42 height 7
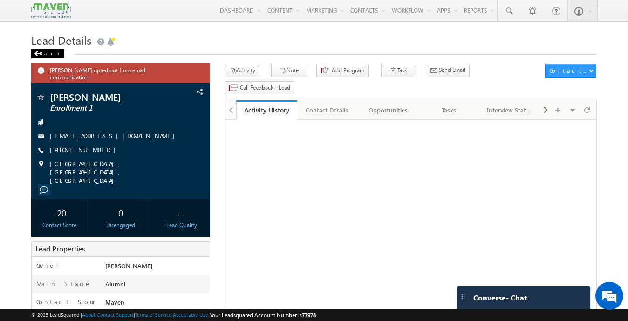
click at [47, 53] on div "Back" at bounding box center [47, 53] width 33 height 9
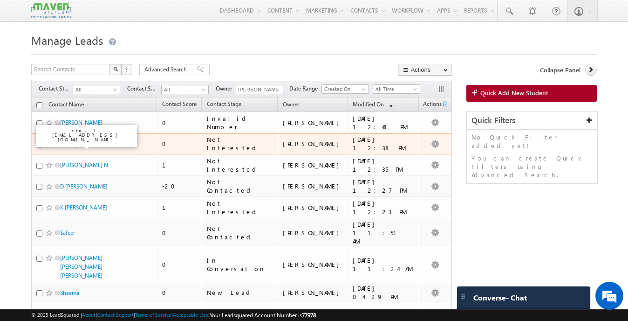
click at [82, 146] on link "Akshay [PERSON_NAME]" at bounding box center [91, 143] width 62 height 7
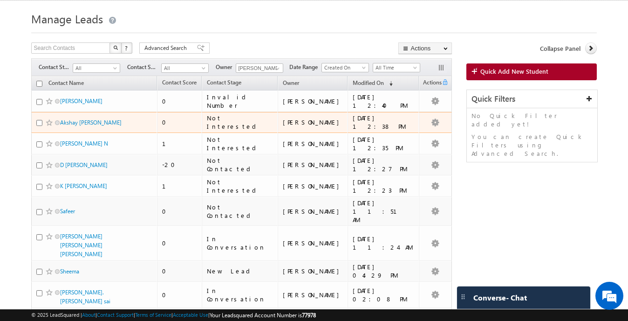
scroll to position [23, 0]
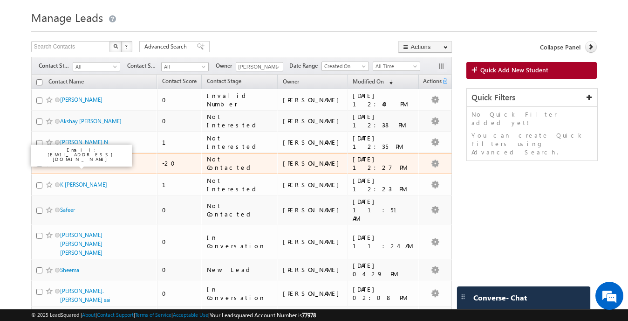
click at [78, 164] on link "D Prathyusha" at bounding box center [84, 163] width 48 height 7
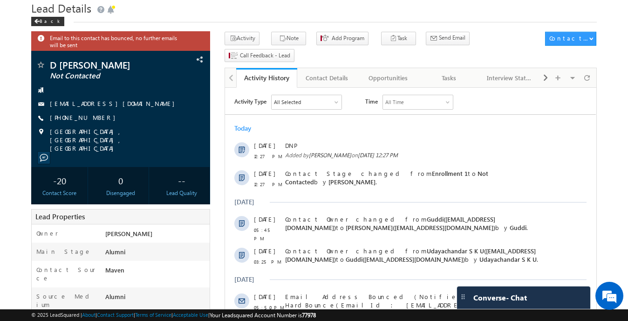
scroll to position [31, 0]
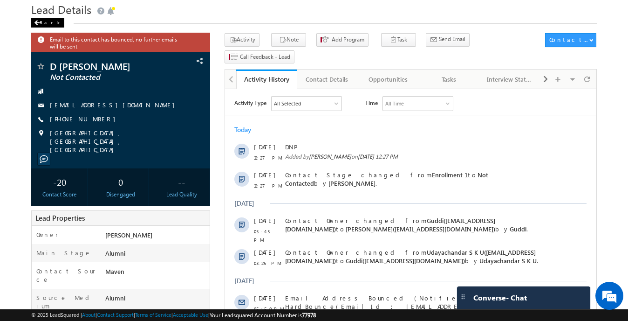
click at [41, 22] on div "Back" at bounding box center [47, 22] width 33 height 9
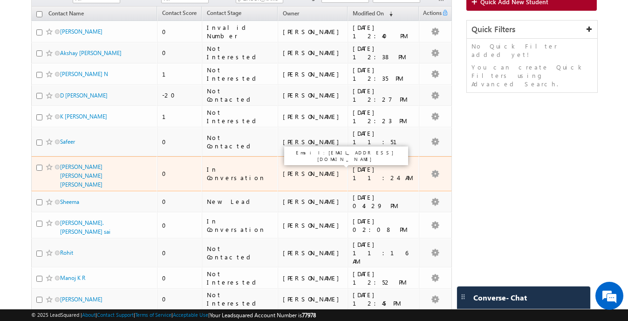
scroll to position [91, 0]
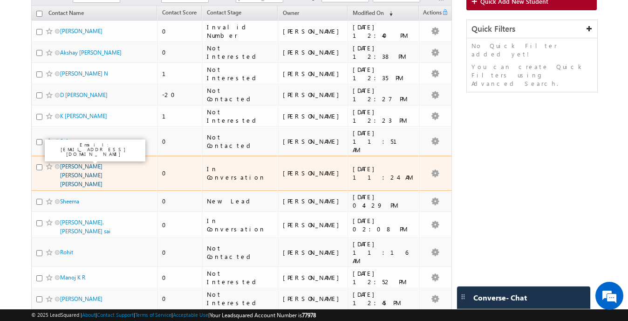
click at [88, 163] on link "[PERSON_NAME] [PERSON_NAME] [PERSON_NAME]" at bounding box center [81, 175] width 42 height 25
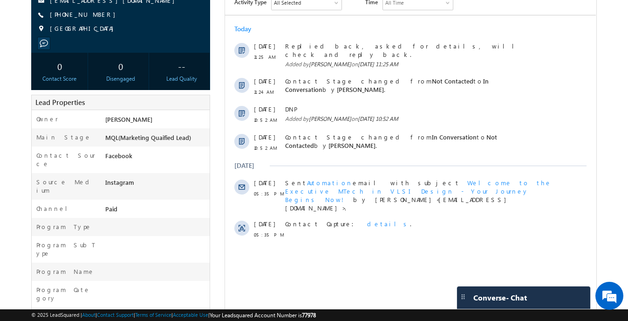
scroll to position [121, 0]
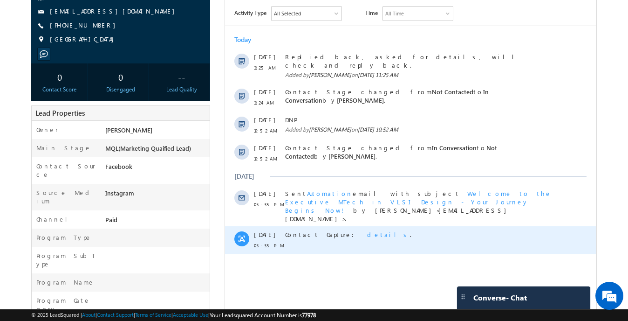
click at [367, 230] on span "details" at bounding box center [388, 234] width 43 height 8
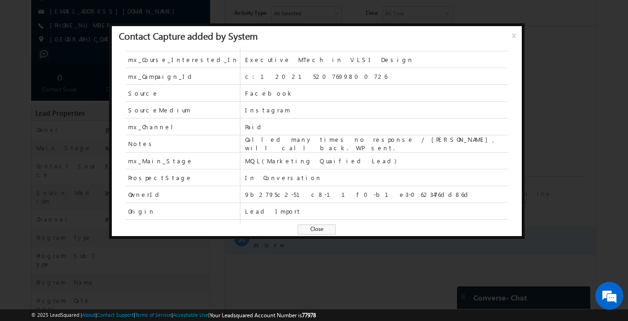
scroll to position [74, 0]
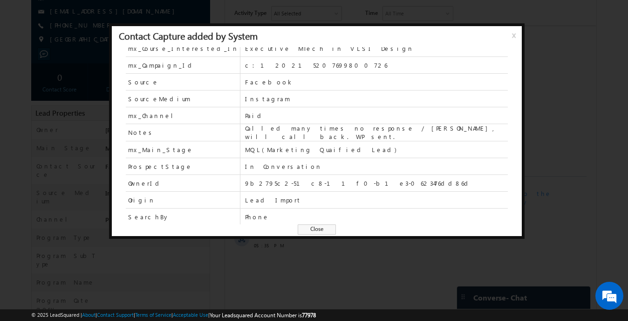
click at [319, 227] on span "Close" at bounding box center [317, 229] width 38 height 10
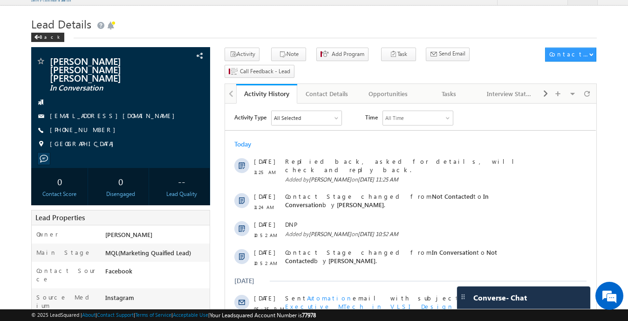
scroll to position [0, 0]
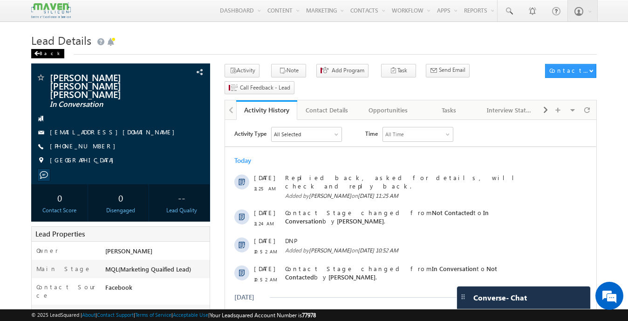
click at [51, 54] on div "Back" at bounding box center [47, 53] width 33 height 9
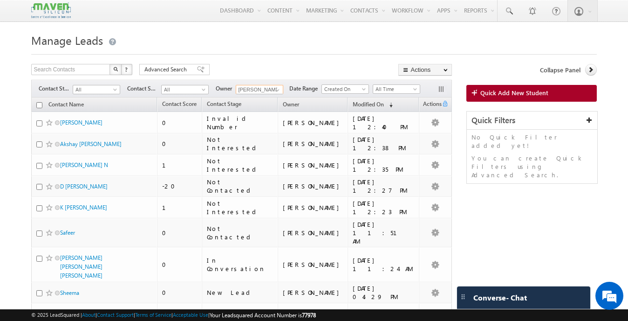
click at [256, 89] on input "Sovan" at bounding box center [260, 89] width 48 height 9
click at [278, 89] on span at bounding box center [277, 89] width 7 height 7
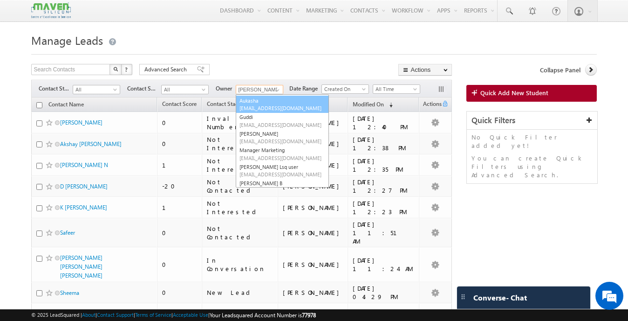
scroll to position [22, 0]
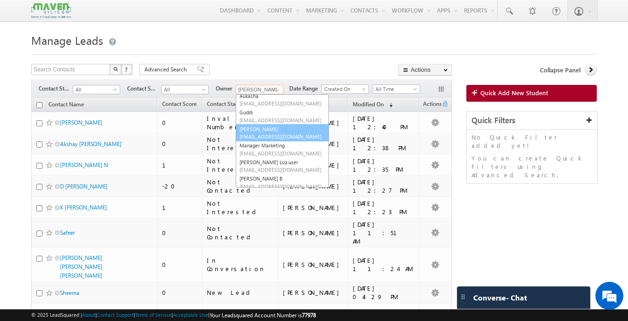
click at [267, 128] on link "Komal lsq4@maven-silicon.com" at bounding box center [282, 133] width 93 height 18
type input "Komal"
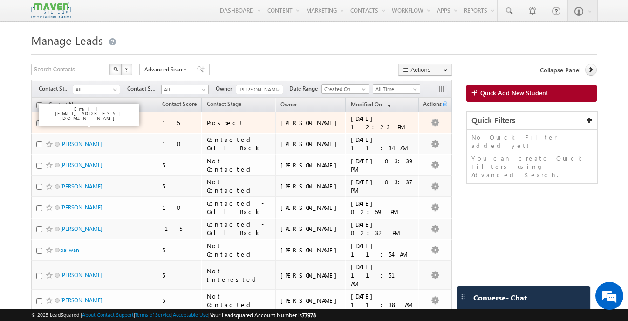
click at [74, 123] on link "Sunita Das" at bounding box center [81, 122] width 42 height 7
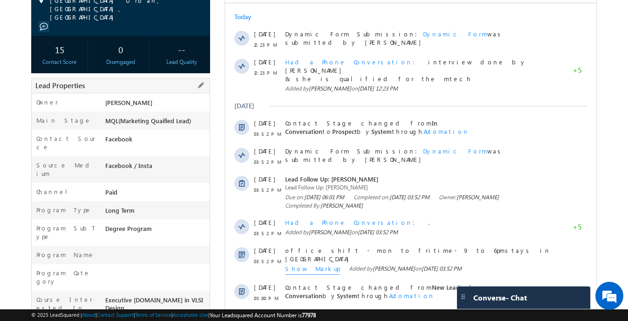
drag, startPoint x: 155, startPoint y: 149, endPoint x: 107, endPoint y: 149, distance: 48.0
click at [107, 161] on div "Facebook / Insta" at bounding box center [156, 167] width 107 height 13
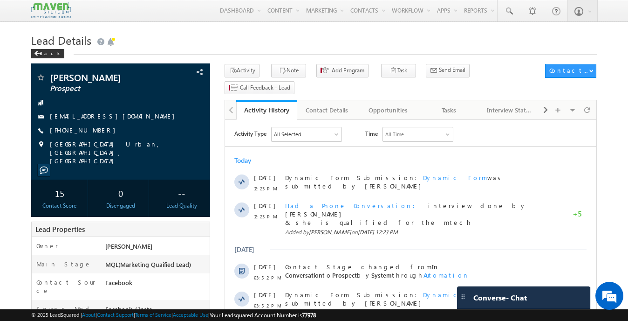
click at [58, 11] on img at bounding box center [50, 10] width 39 height 16
